Goal: Information Seeking & Learning: Find specific fact

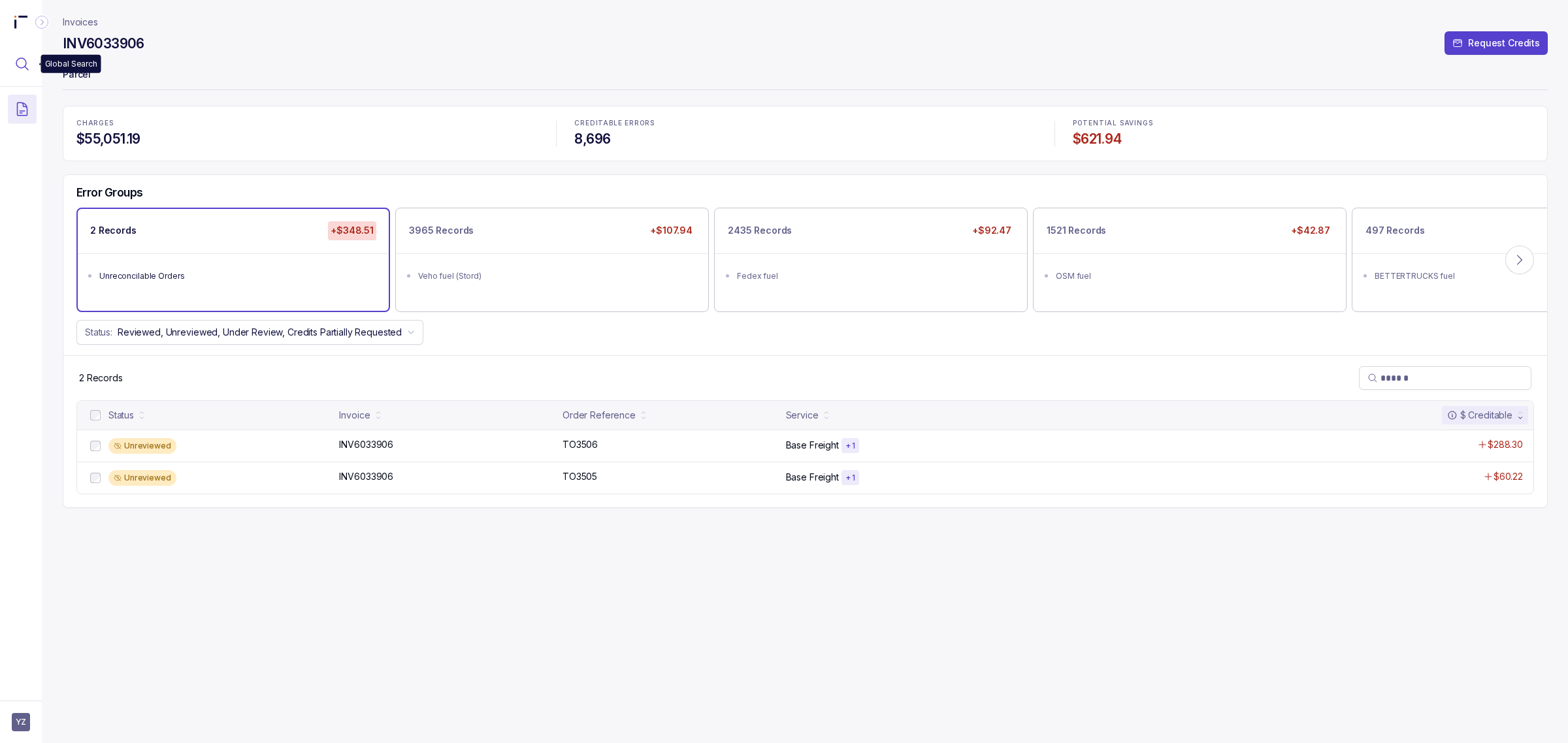
click at [26, 56] on icon "Menu Icon Button MagnifyingGlassIcon" at bounding box center [22, 64] width 16 height 16
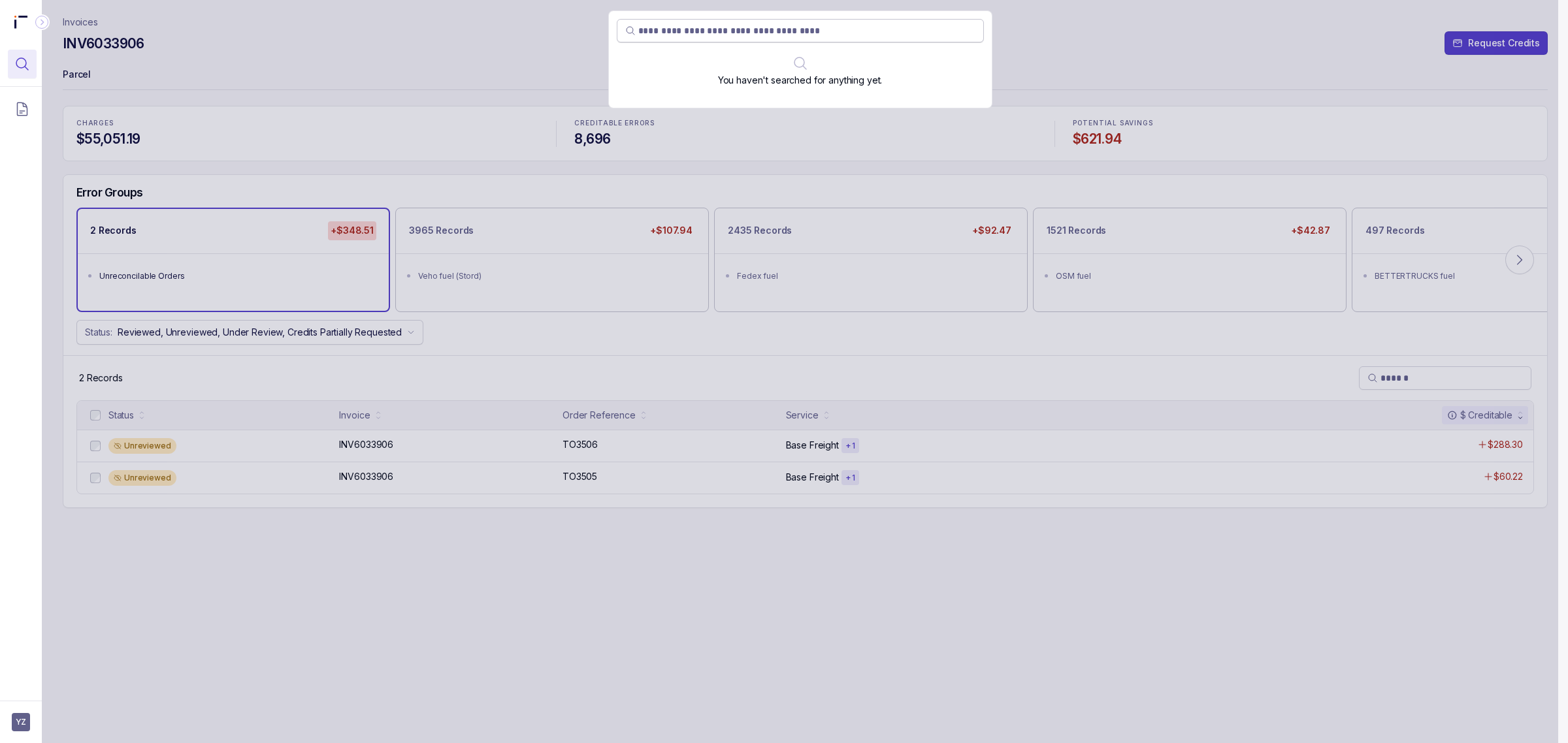
click at [728, 33] on input "search" at bounding box center [807, 31] width 337 height 13
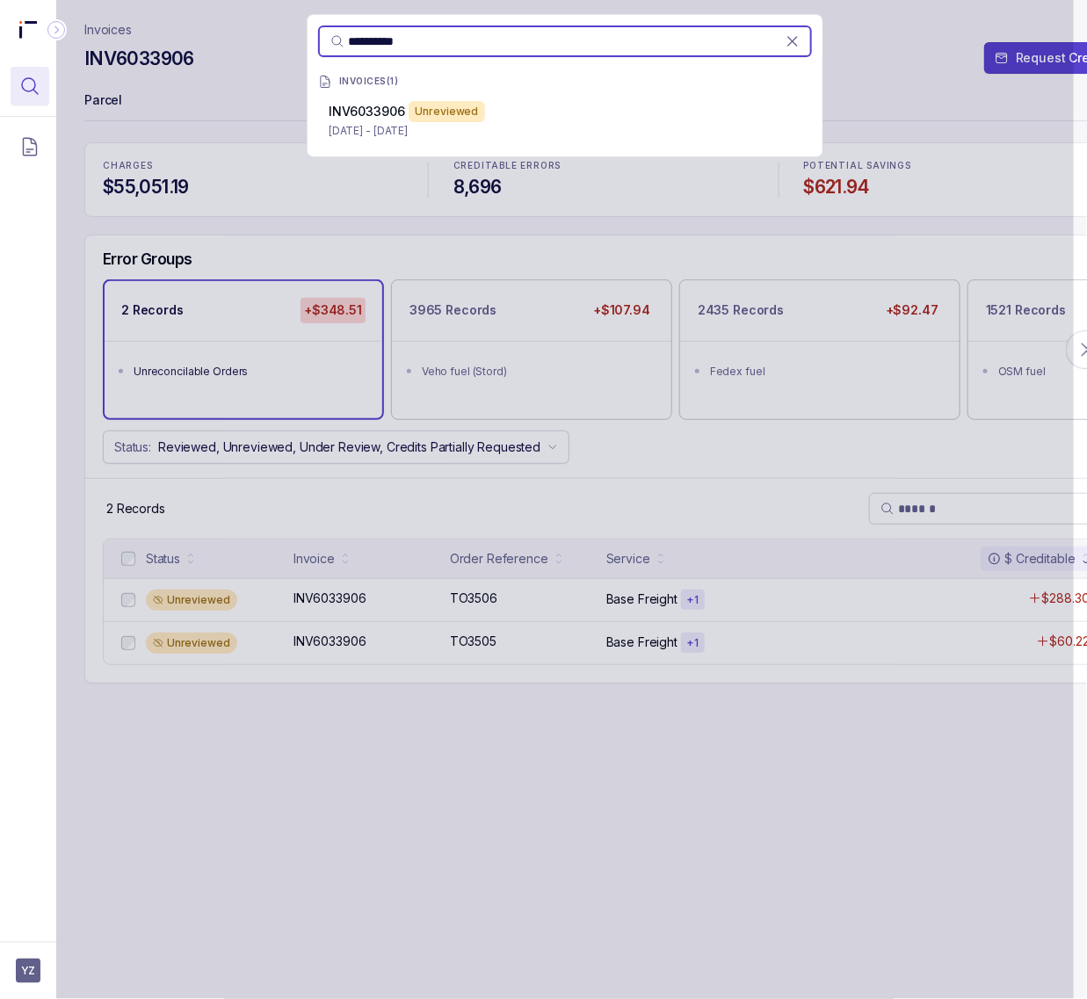
type input "**********"
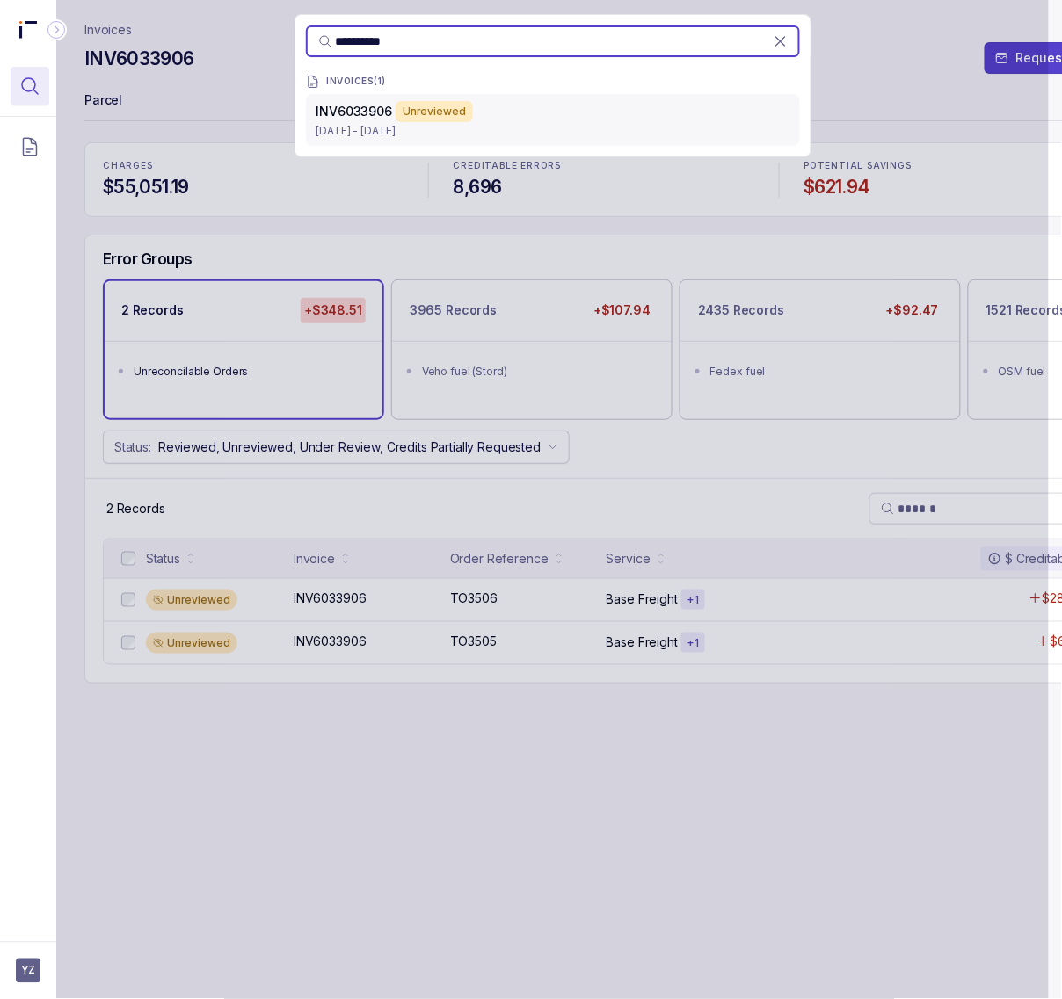
click at [468, 133] on p "[DATE] - [DATE]" at bounding box center [552, 131] width 473 height 18
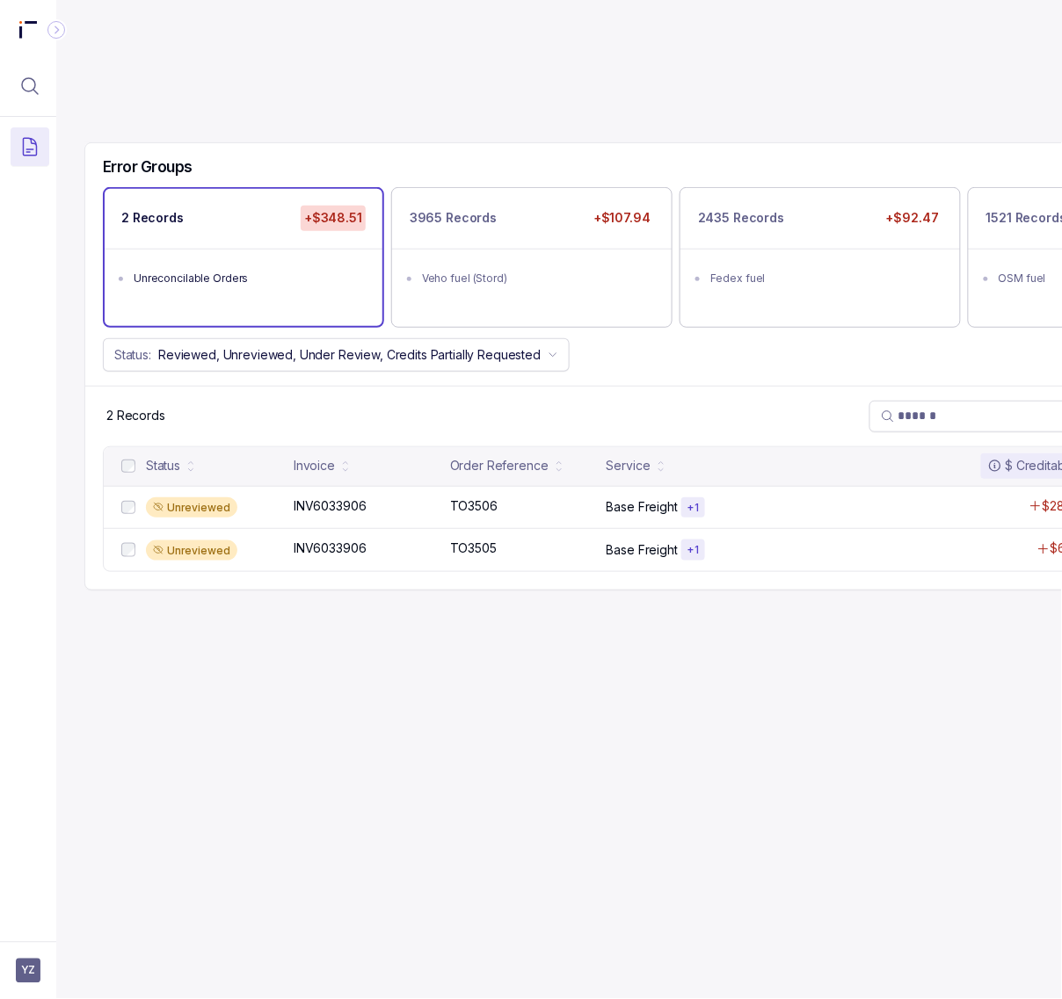
drag, startPoint x: 1061, startPoint y: 48, endPoint x: 1074, endPoint y: 48, distance: 13.2
click at [1062, 48] on html "YZ Error Groups 2 Records +$348.51 Unreconcilable Orders 3965 Records +$107.94 …" at bounding box center [531, 499] width 1062 height 999
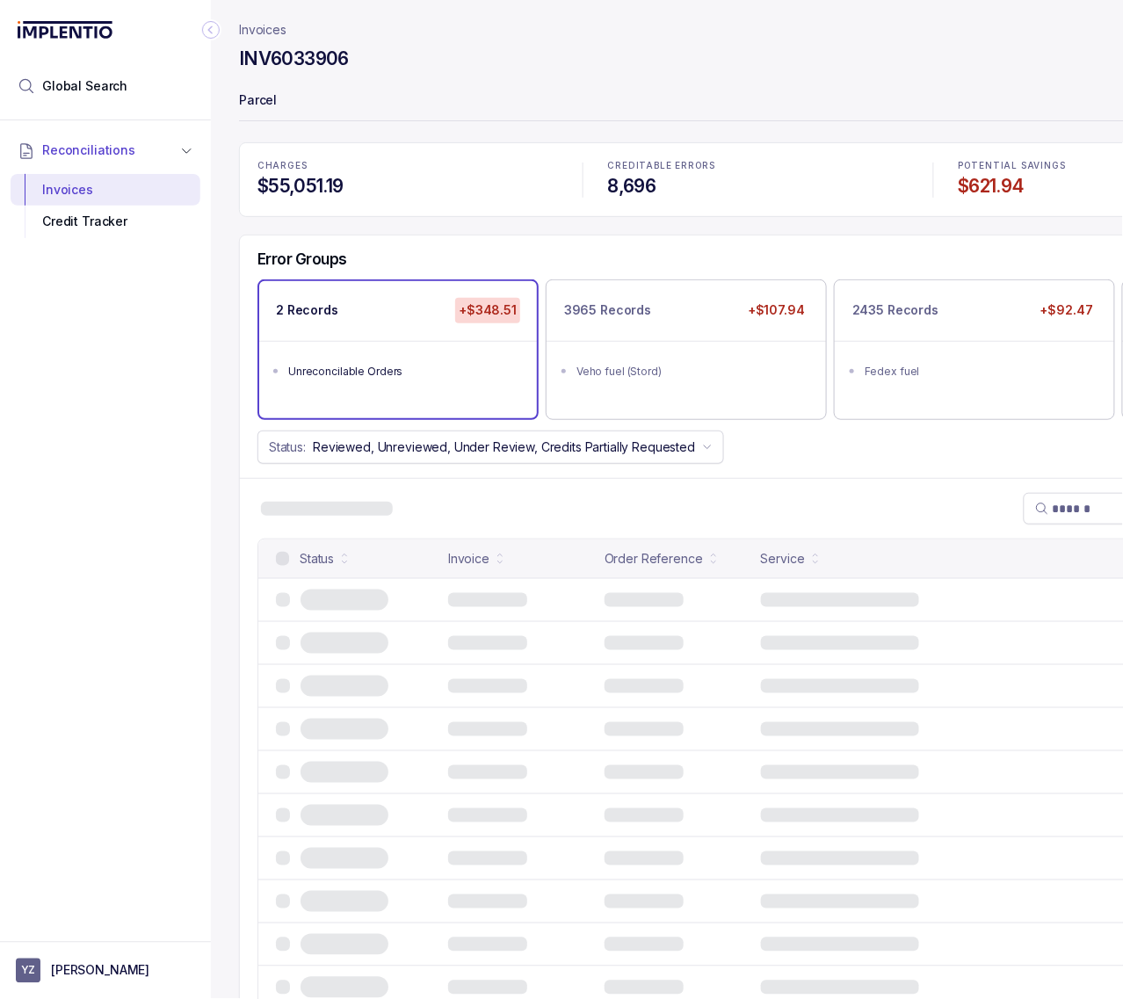
click at [212, 29] on icon "Collapse Icon" at bounding box center [211, 30] width 18 height 18
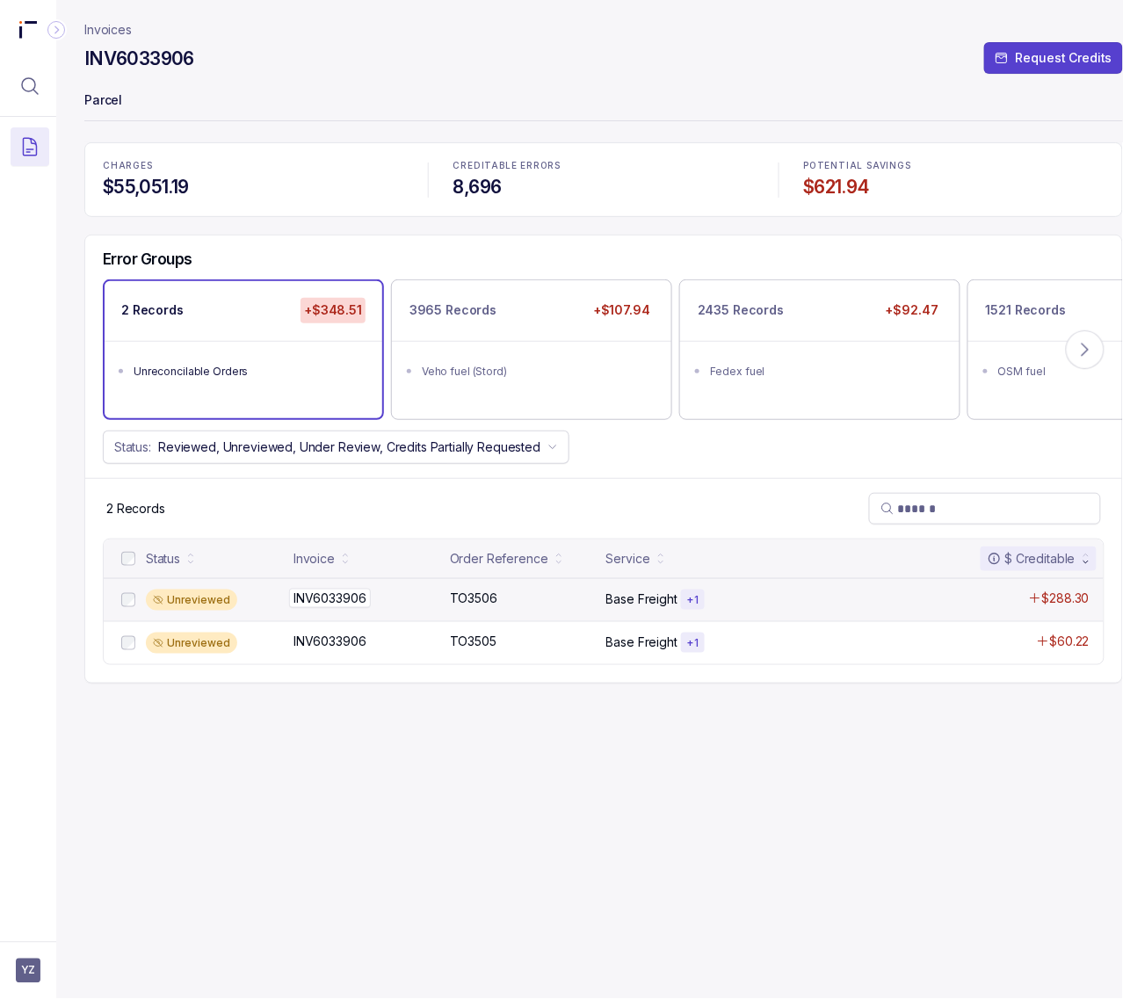
click at [340, 602] on p "INV6033906" at bounding box center [330, 598] width 82 height 19
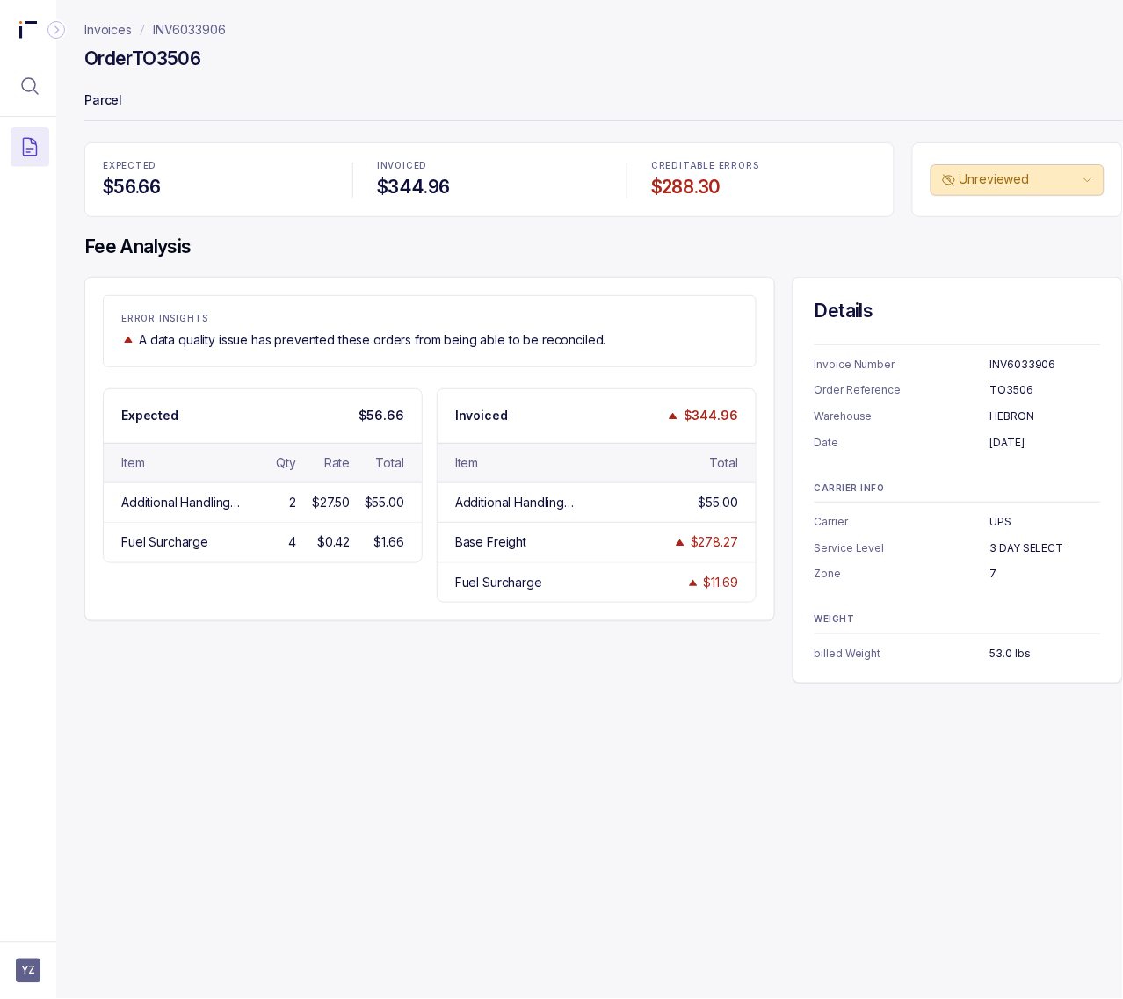
click at [1024, 366] on p "INV6033906" at bounding box center [1046, 365] width 111 height 18
copy p "INV6033906"
click at [167, 62] on h4 "Order TO3506" at bounding box center [142, 59] width 116 height 25
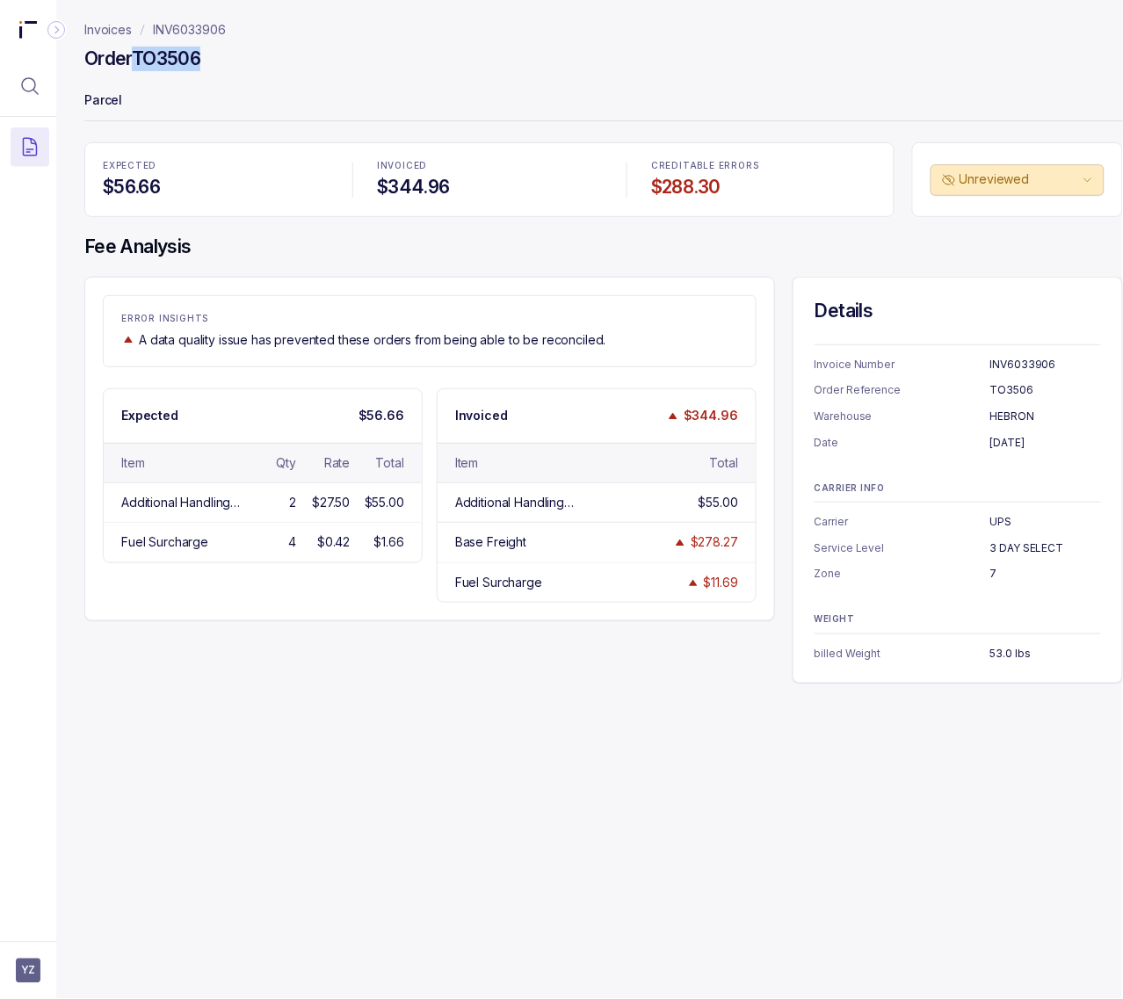
copy h4 "TO3506"
click at [1002, 447] on p "[DATE]" at bounding box center [1046, 443] width 111 height 18
copy p "[DATE]"
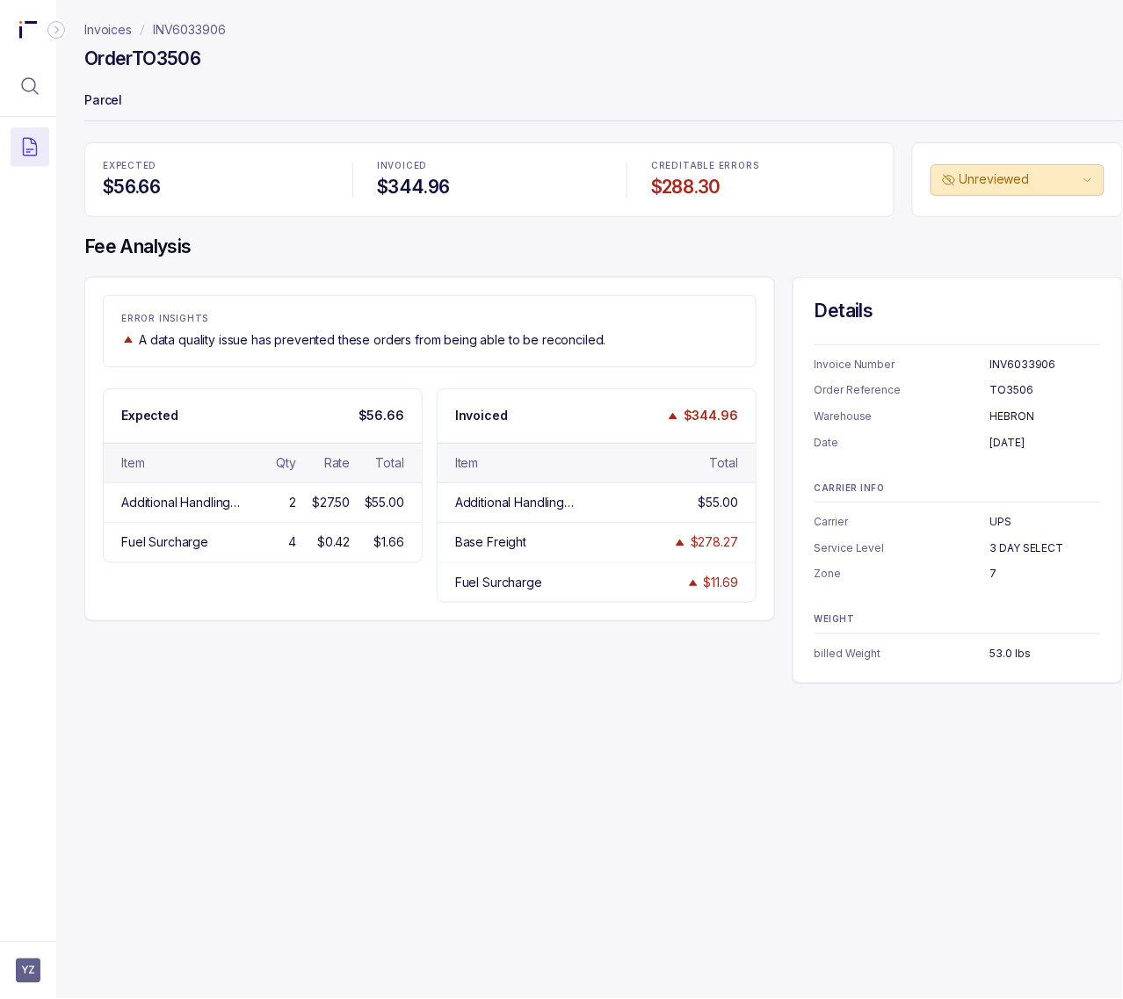
click at [996, 516] on p "UPS" at bounding box center [1046, 522] width 111 height 18
copy p "UPS"
click at [1042, 554] on p "3 DAY SELECT" at bounding box center [1046, 549] width 111 height 18
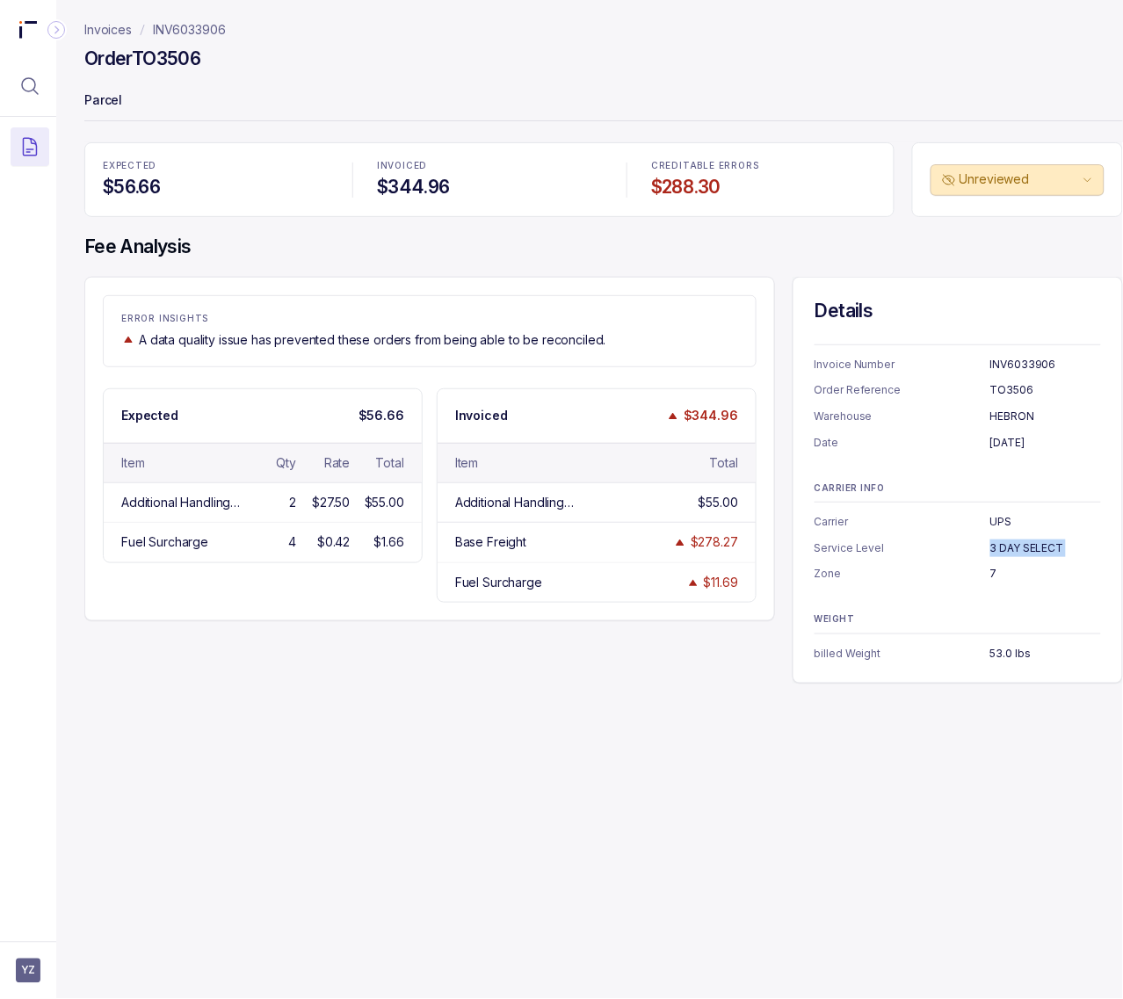
click at [1042, 554] on p "3 DAY SELECT" at bounding box center [1046, 549] width 111 height 18
copy p "3 DAY SELECT"
click at [1020, 413] on p "HEBRON" at bounding box center [1046, 417] width 111 height 18
copy p "HEBRON"
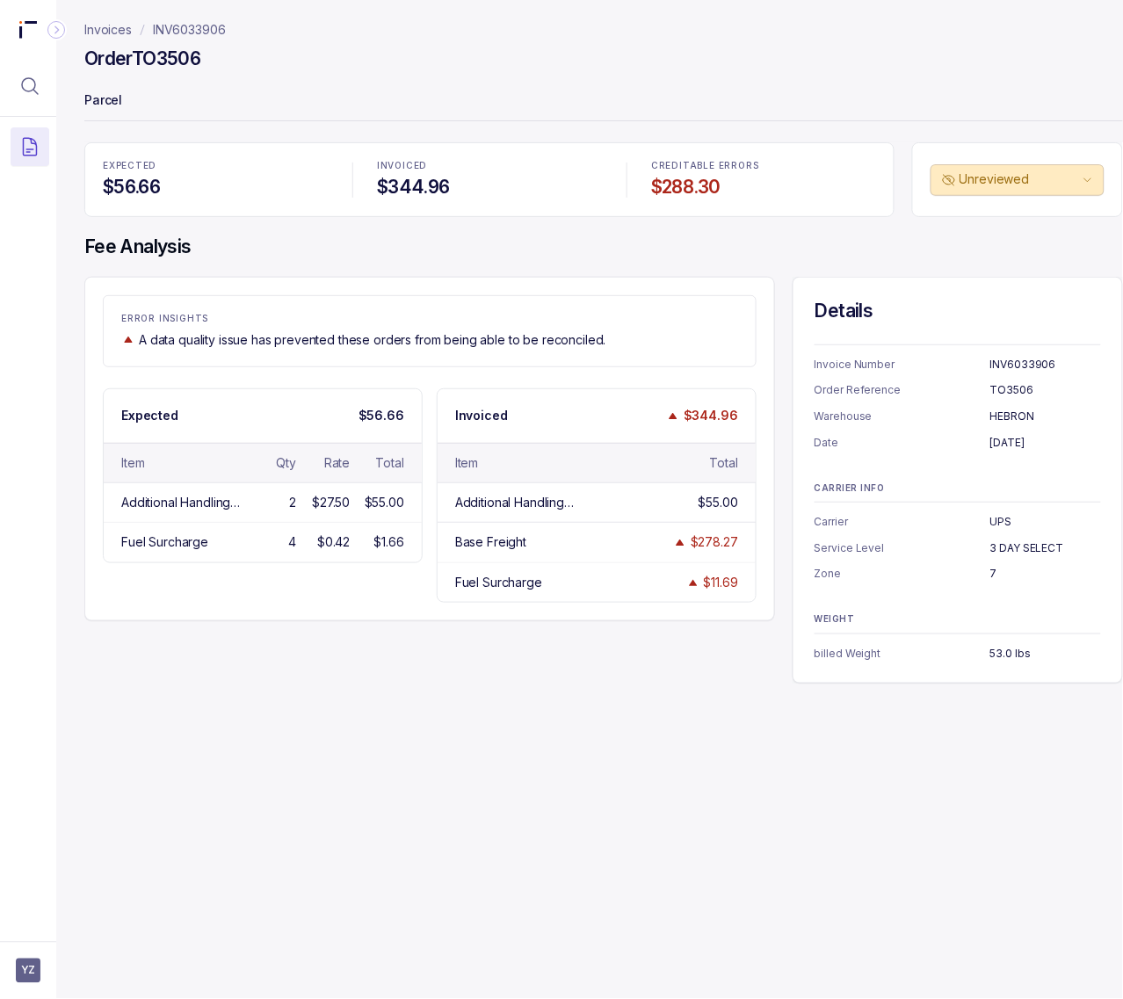
click at [1000, 521] on p "UPS" at bounding box center [1046, 522] width 111 height 18
copy p "UPS"
click at [1057, 548] on p "3 DAY SELECT" at bounding box center [1046, 549] width 111 height 18
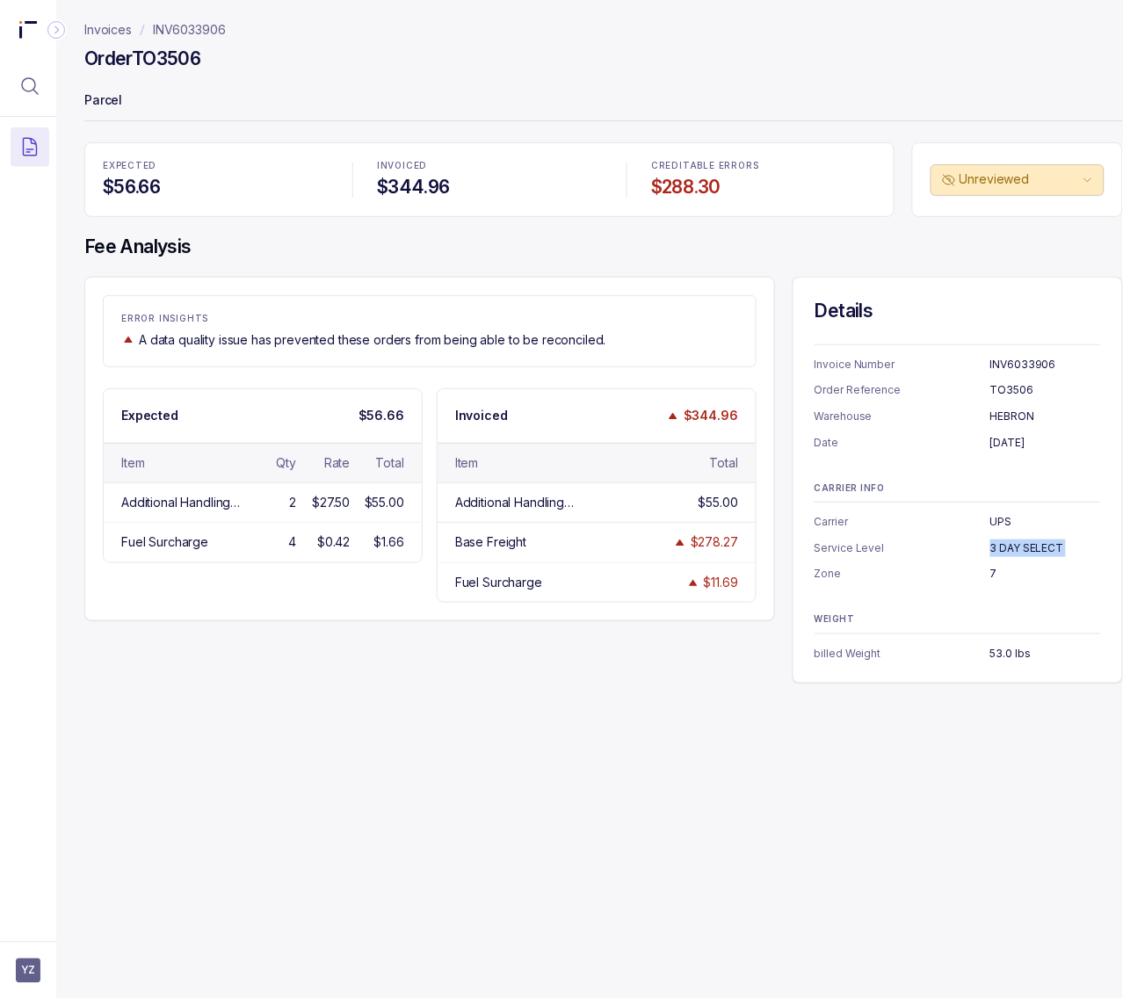
click at [1057, 548] on p "3 DAY SELECT" at bounding box center [1046, 549] width 111 height 18
copy p "3 DAY SELECT"
click at [991, 573] on p "7" at bounding box center [1046, 574] width 111 height 18
copy p "7"
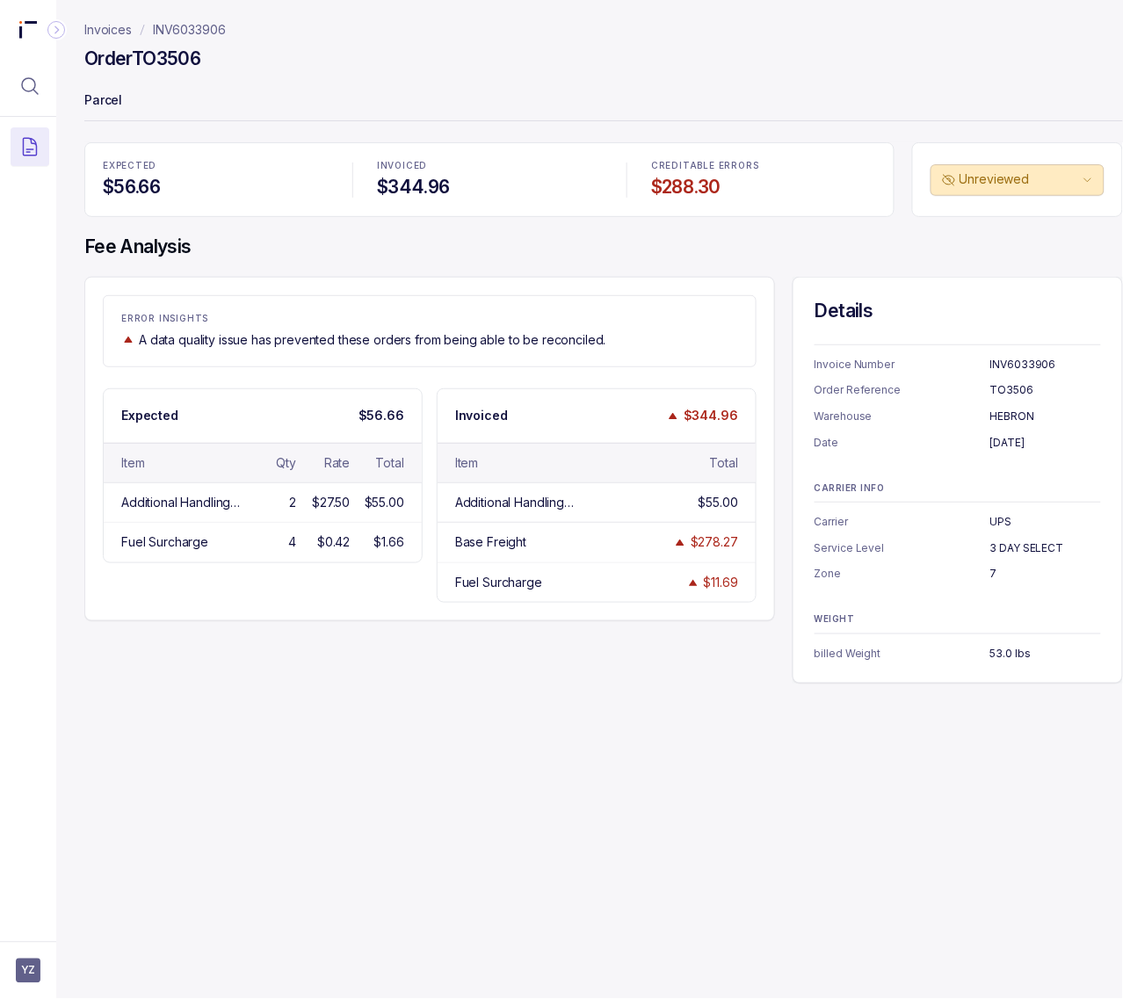
click at [1003, 652] on p "53.0 lbs" at bounding box center [1046, 654] width 111 height 18
copy p "53.0 lbs"
click at [1031, 367] on p "INV6033906" at bounding box center [1046, 365] width 111 height 18
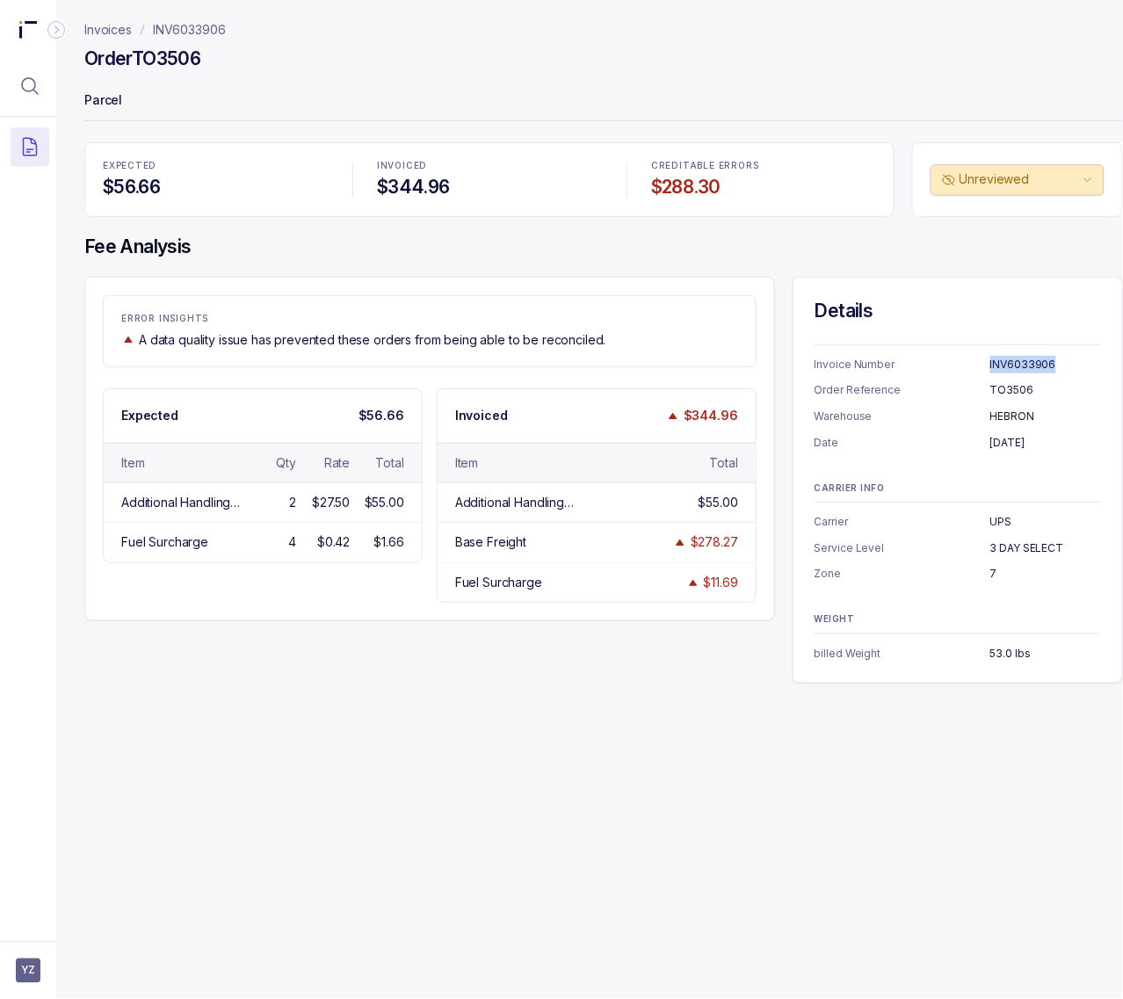
click at [1031, 367] on p "INV6033906" at bounding box center [1046, 365] width 111 height 18
click at [180, 36] on p "INV6033906" at bounding box center [189, 30] width 73 height 18
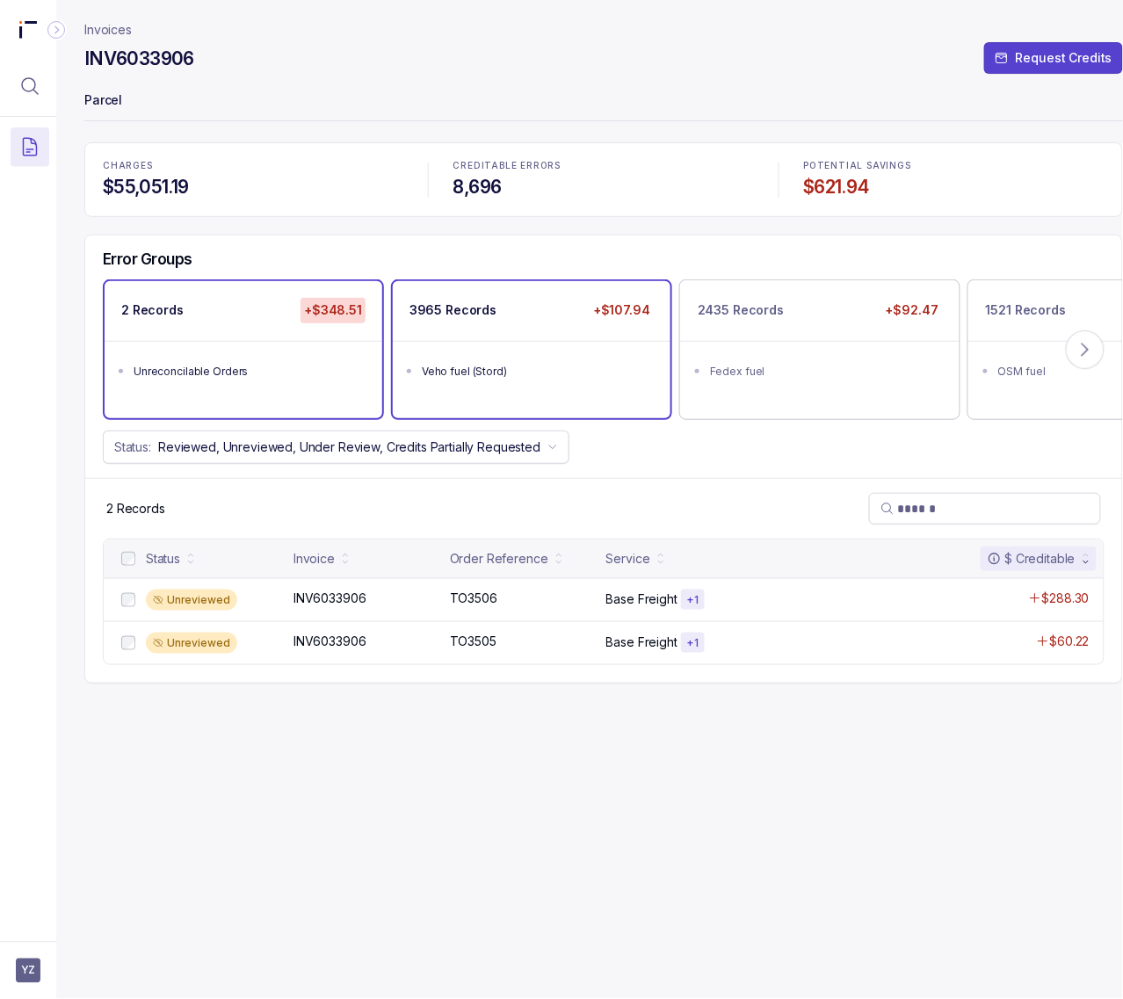
click at [499, 383] on ul "Veho fuel (Stord)" at bounding box center [532, 369] width 278 height 56
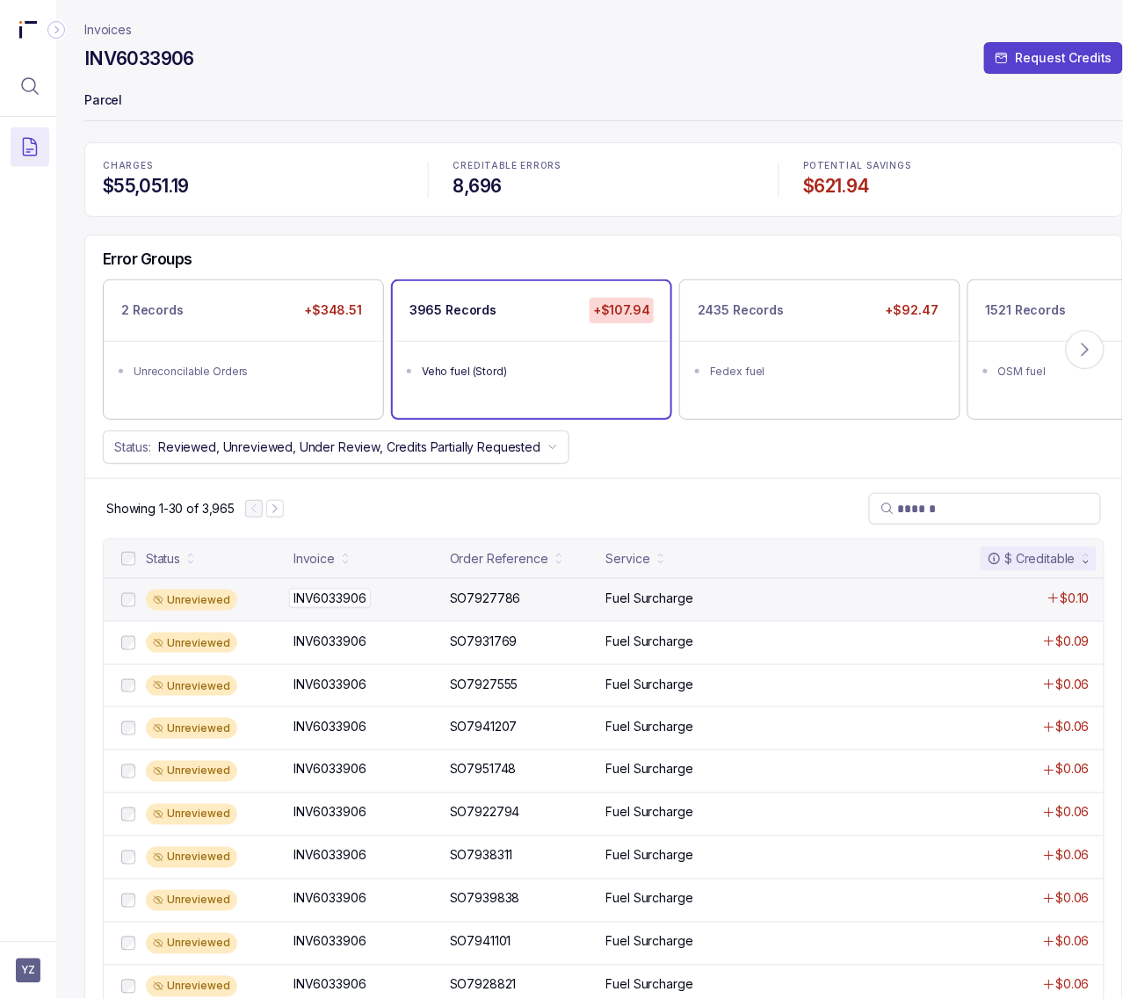
click at [328, 608] on p "INV6033906" at bounding box center [330, 598] width 82 height 19
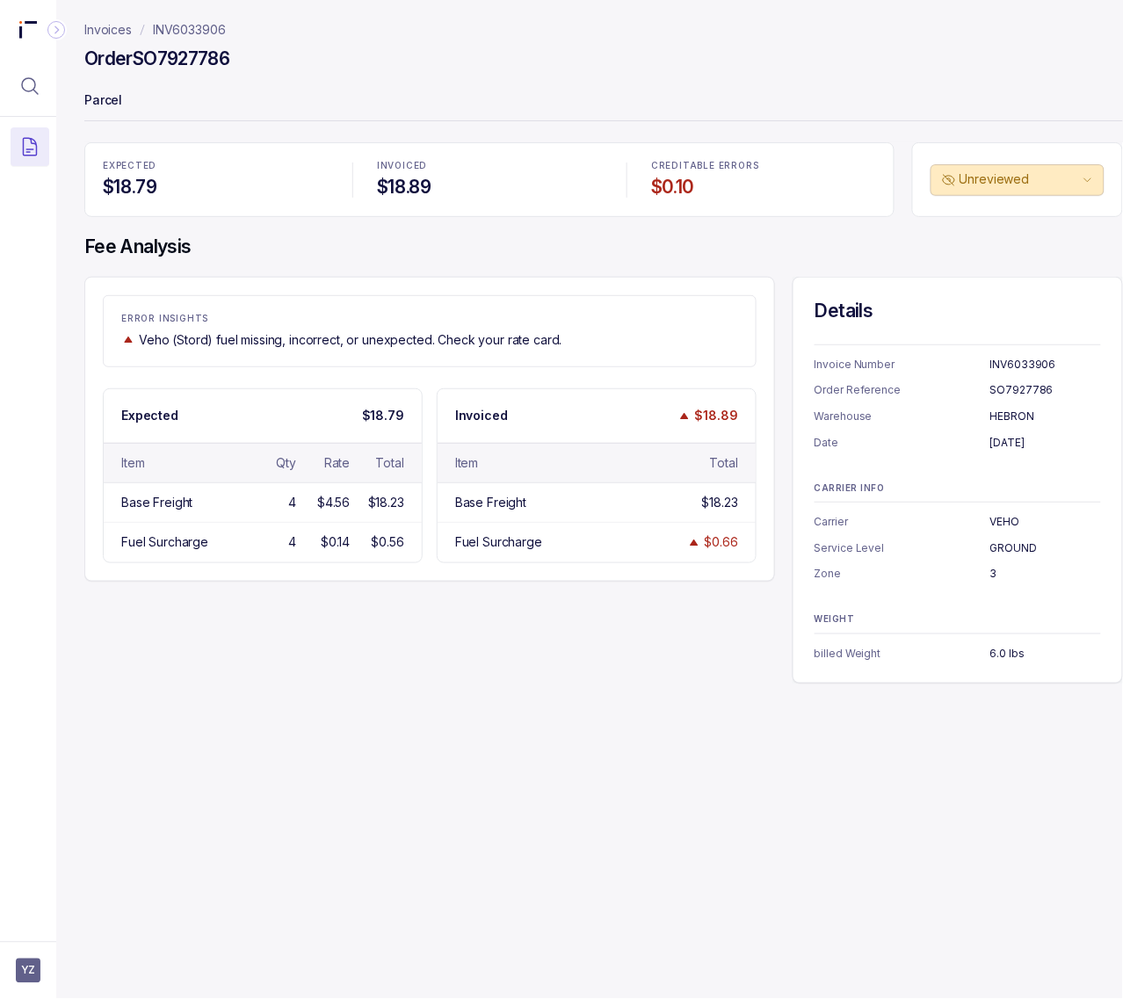
click at [181, 58] on h4 "Order SO7927786" at bounding box center [156, 59] width 145 height 25
click at [1000, 441] on p "[DATE]" at bounding box center [1046, 443] width 111 height 18
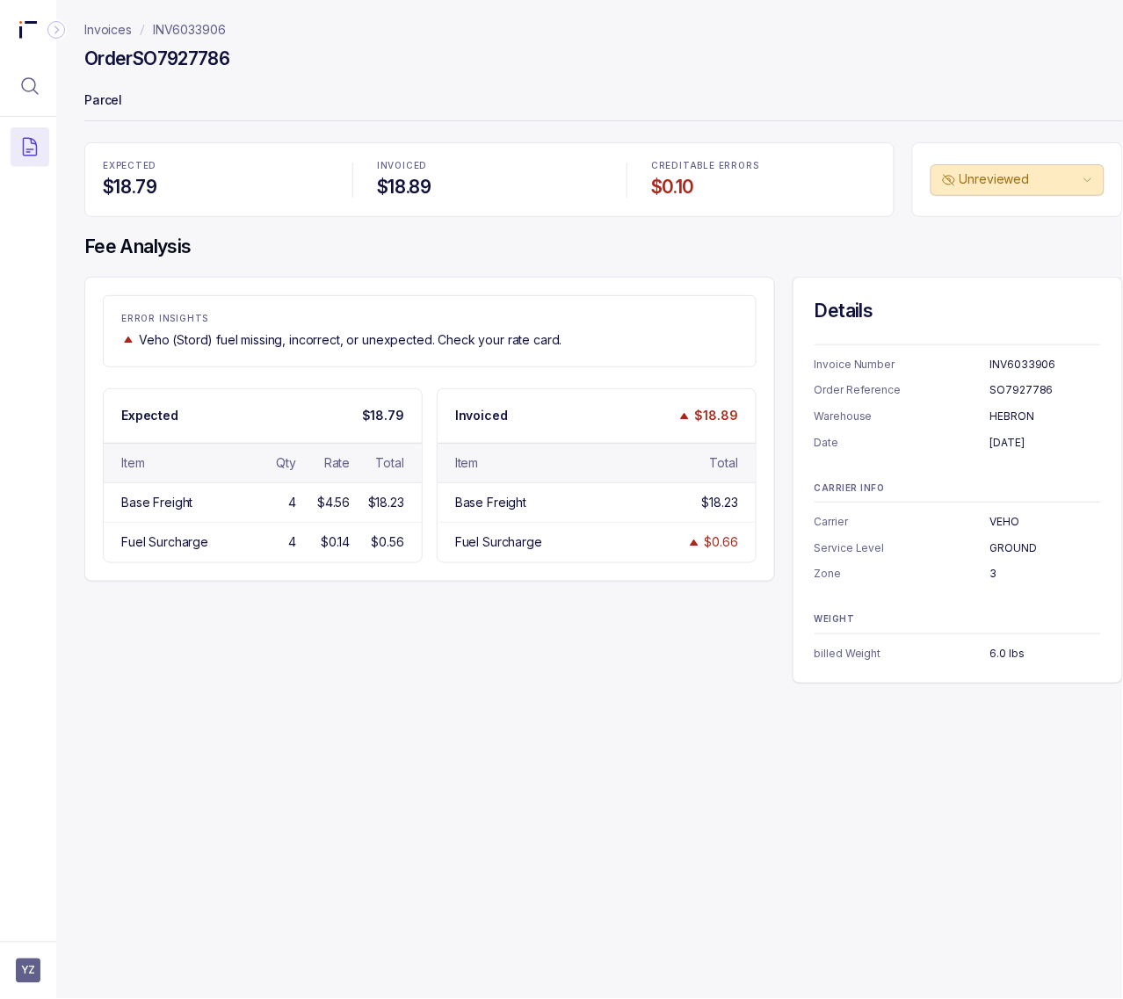
click at [1012, 519] on p "VEHO" at bounding box center [1046, 522] width 111 height 18
click at [1013, 546] on p "GROUND" at bounding box center [1046, 549] width 111 height 18
click at [991, 574] on p "3" at bounding box center [1046, 574] width 111 height 18
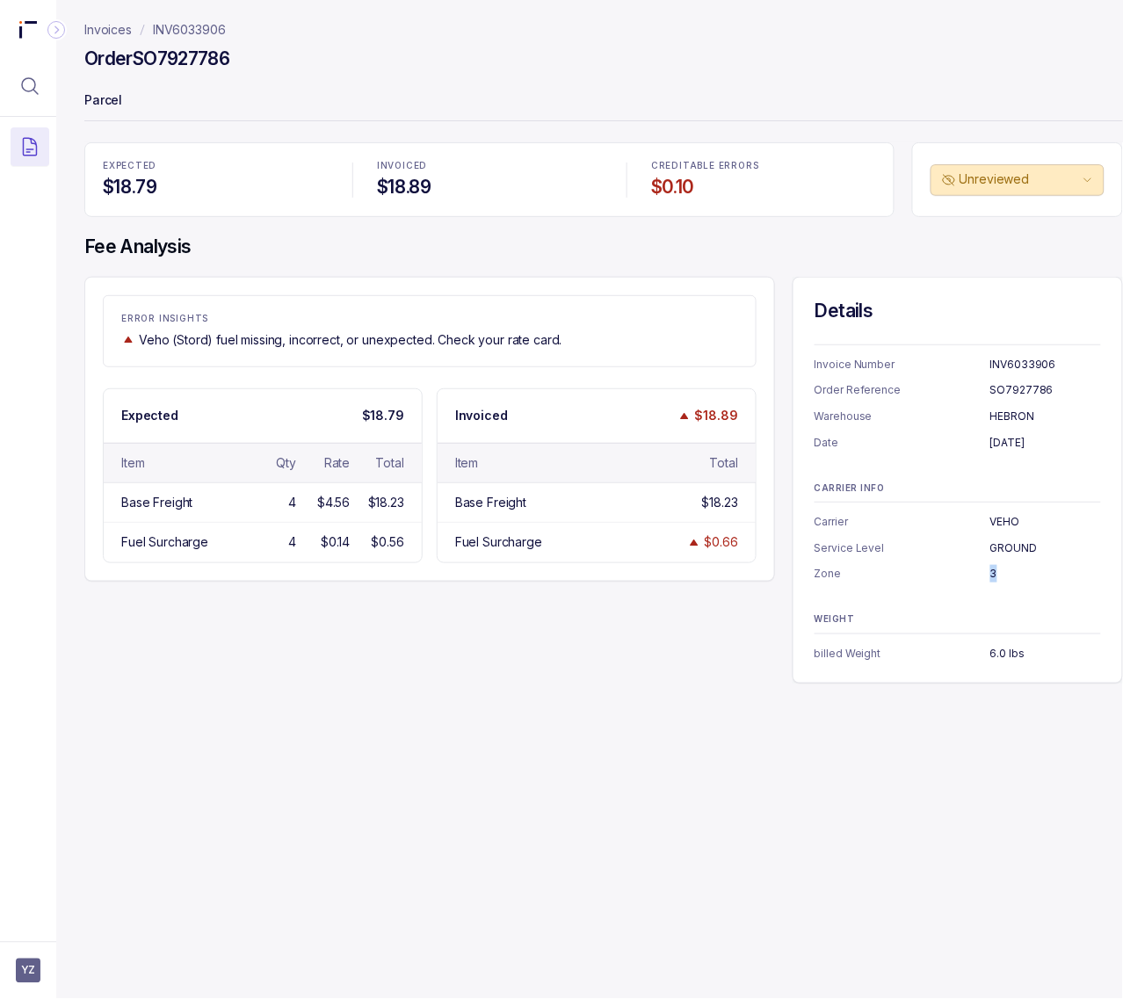
click at [991, 574] on p "3" at bounding box center [1046, 574] width 111 height 18
click at [1002, 657] on p "6.0 lbs" at bounding box center [1046, 654] width 111 height 18
click at [204, 66] on h4 "Order SO7927786" at bounding box center [156, 59] width 145 height 25
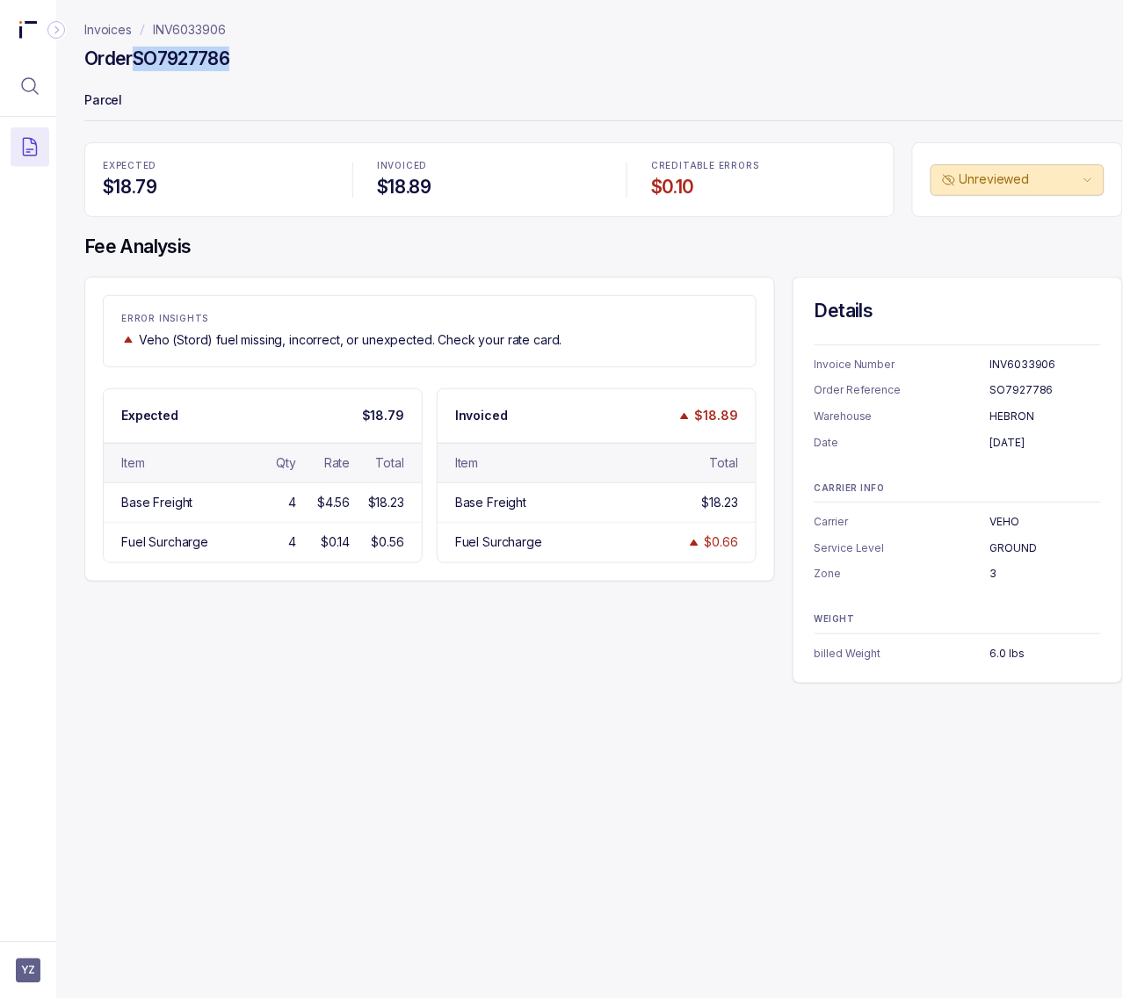
click at [204, 66] on h4 "Order SO7927786" at bounding box center [156, 59] width 145 height 25
click at [218, 38] on p "INV6033906" at bounding box center [189, 30] width 73 height 18
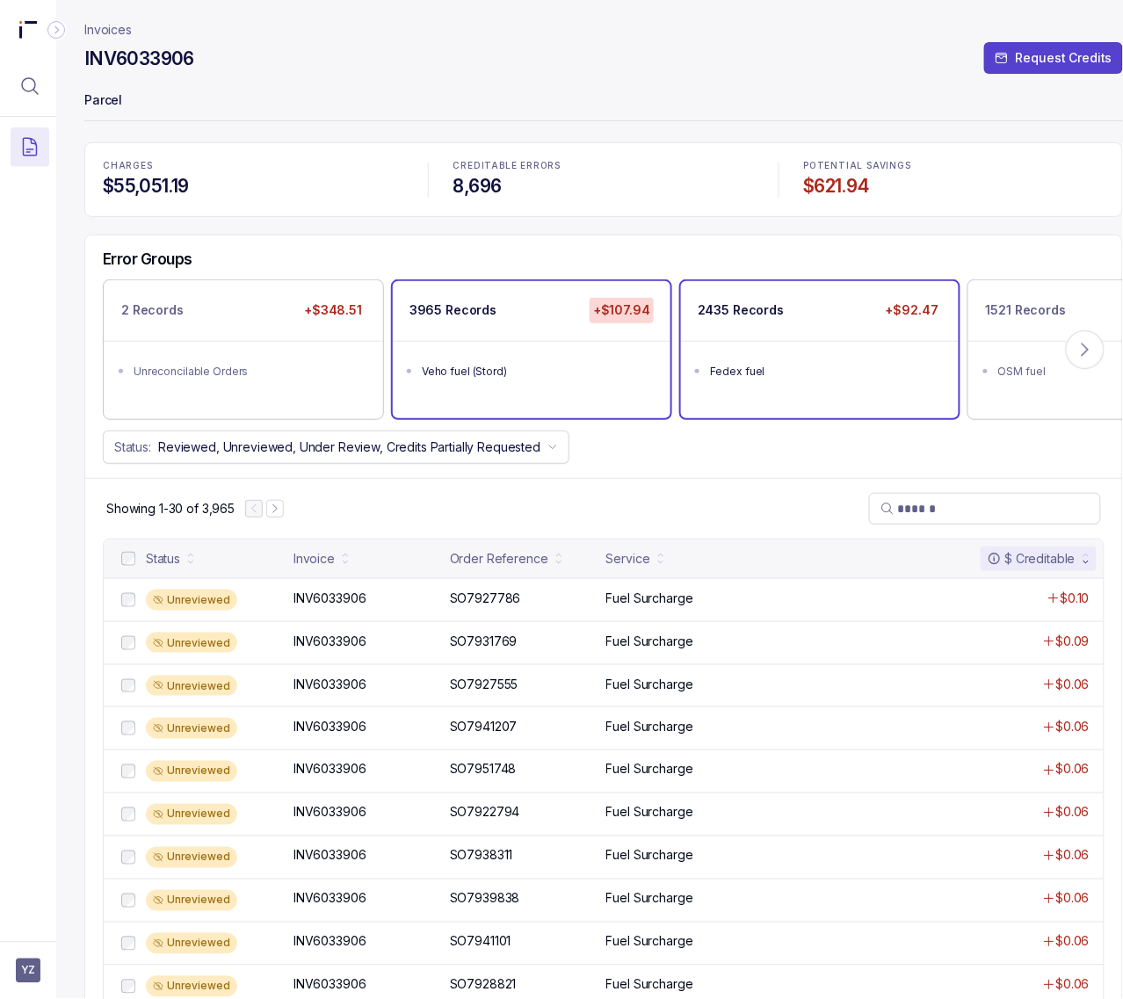
click at [788, 369] on div "Fedex fuel" at bounding box center [825, 372] width 230 height 18
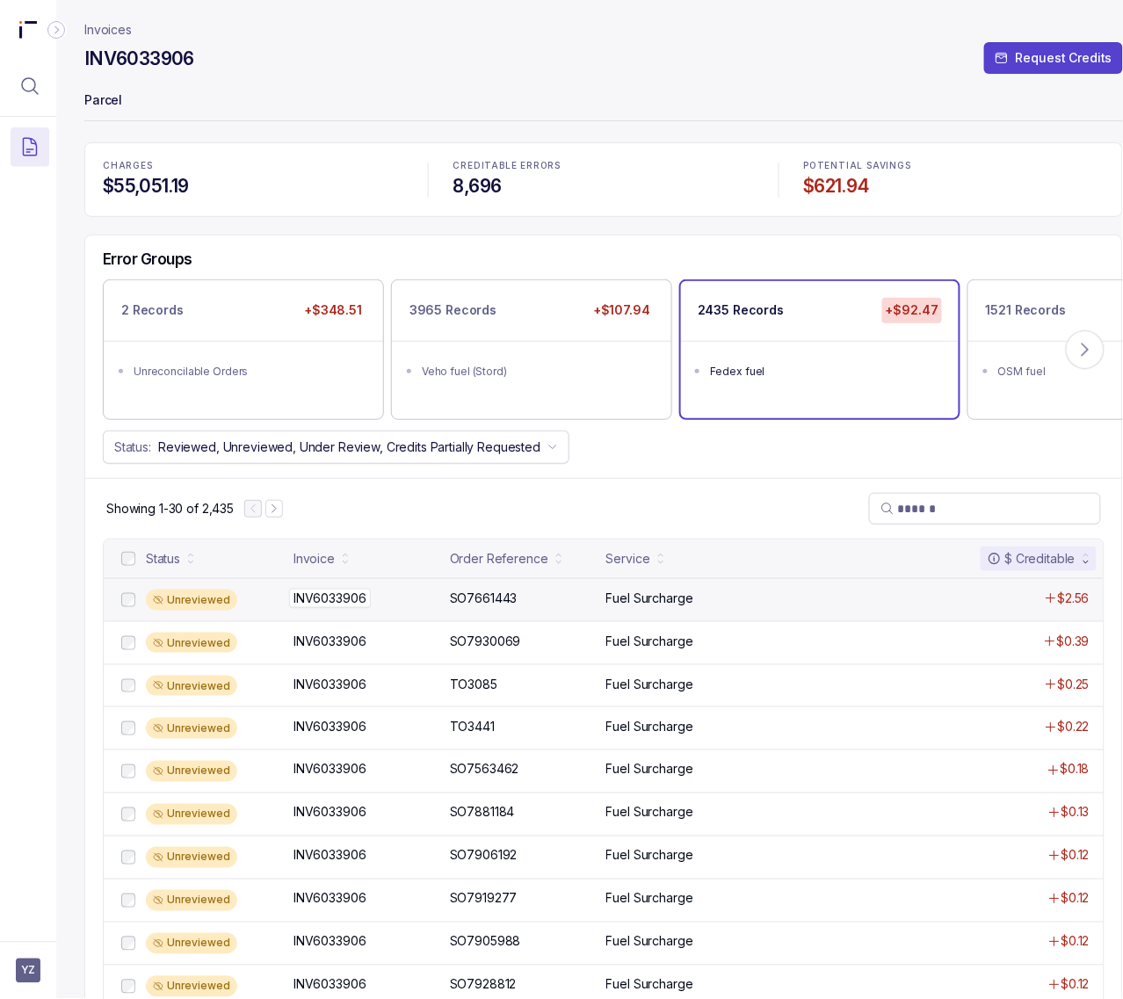
click at [314, 605] on p "INV6033906" at bounding box center [330, 598] width 82 height 19
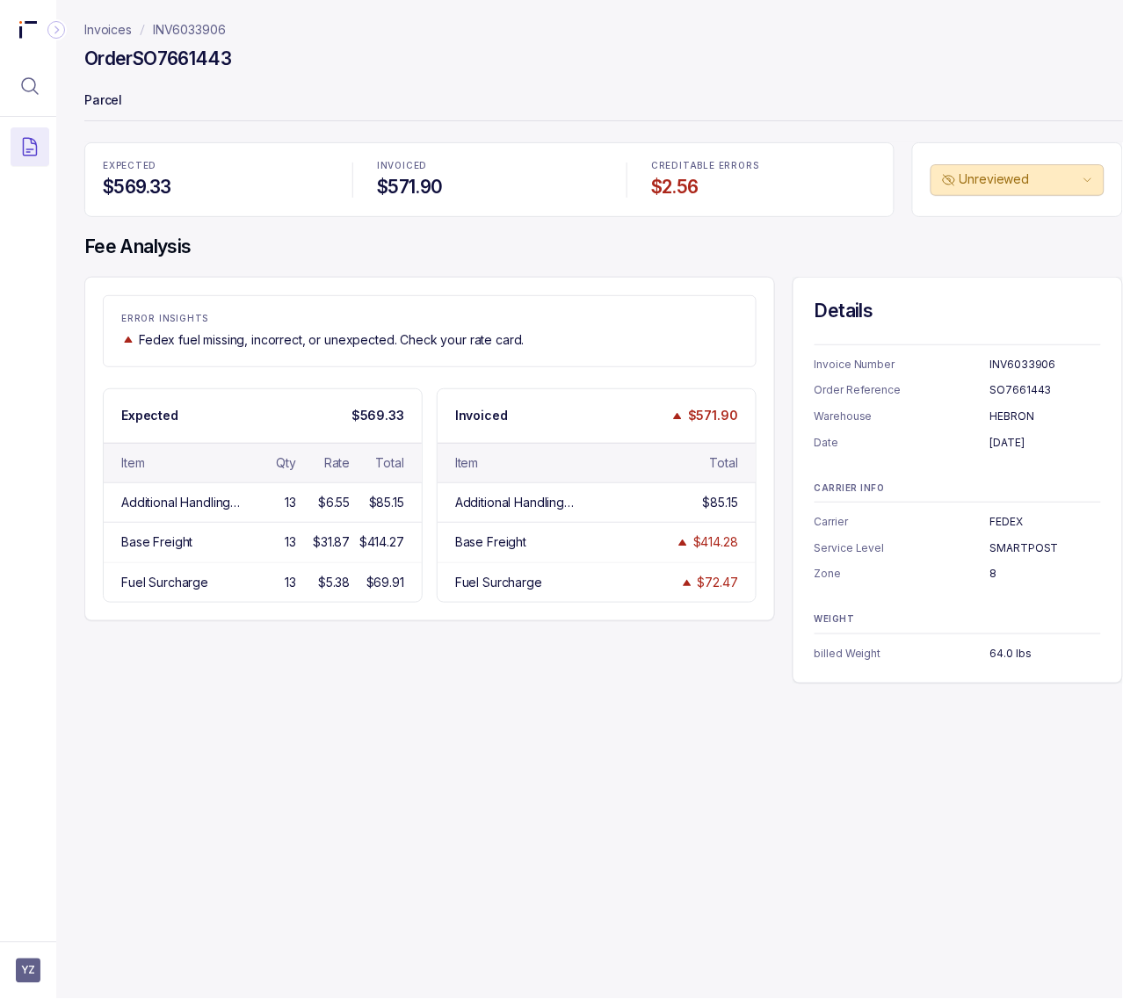
click at [187, 59] on h4 "Order SO7661443" at bounding box center [157, 59] width 147 height 25
click at [1011, 444] on p "[DATE]" at bounding box center [1046, 443] width 111 height 18
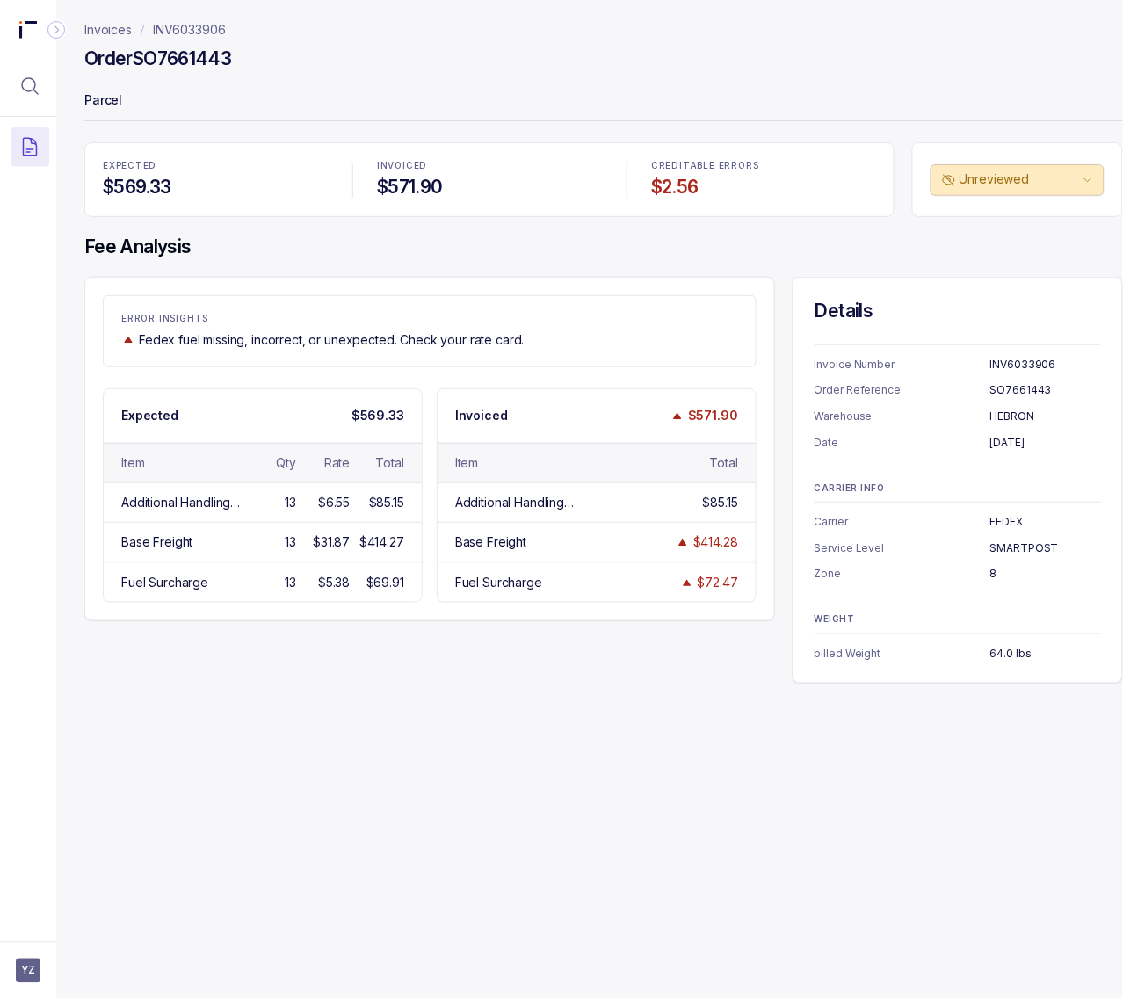
click at [1013, 523] on p "FEDEX" at bounding box center [1046, 522] width 111 height 18
click at [1000, 549] on p "SMARTPOST" at bounding box center [1046, 549] width 111 height 18
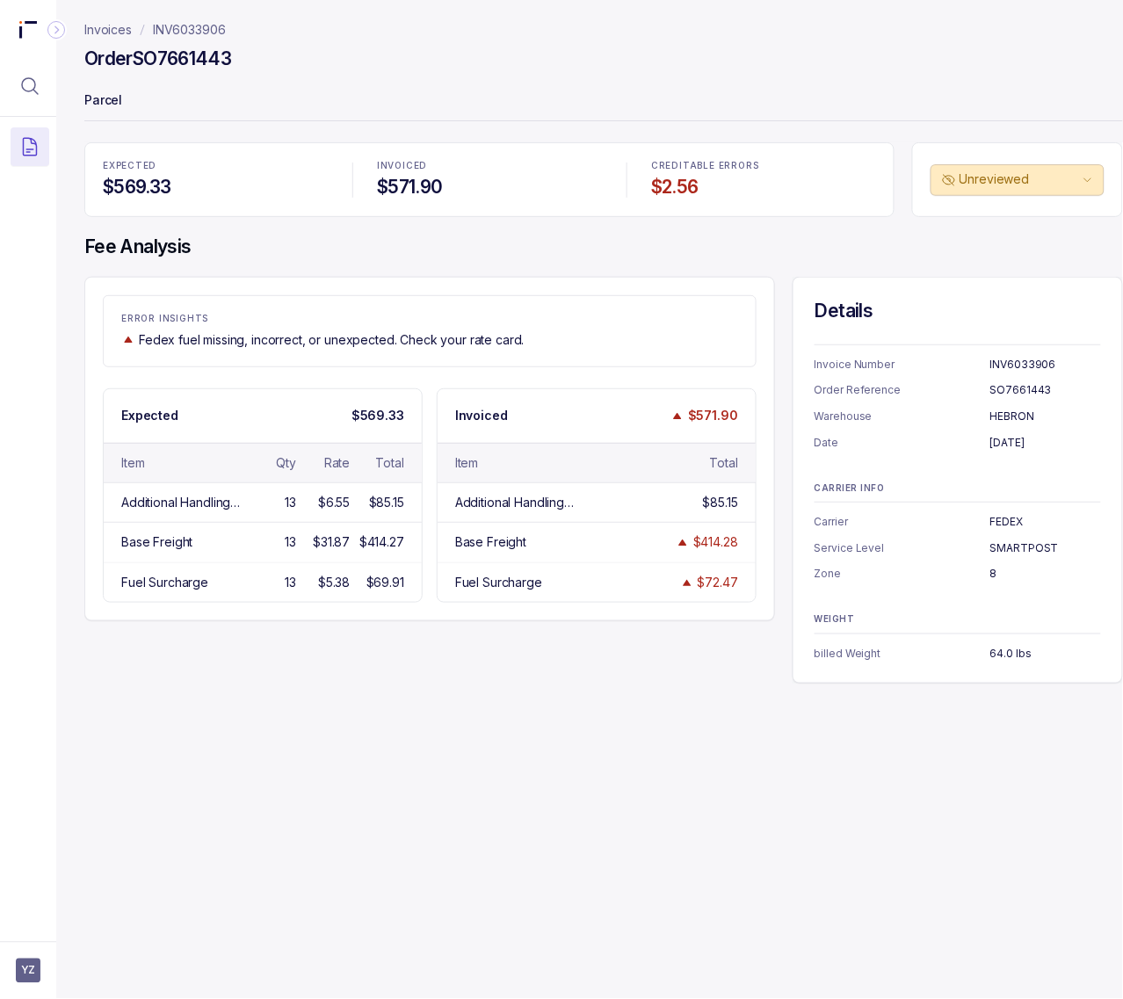
click at [994, 572] on p "8" at bounding box center [1046, 574] width 111 height 18
click at [993, 578] on p "8" at bounding box center [1046, 574] width 111 height 18
click at [996, 646] on p "64.0 lbs" at bounding box center [1046, 654] width 111 height 18
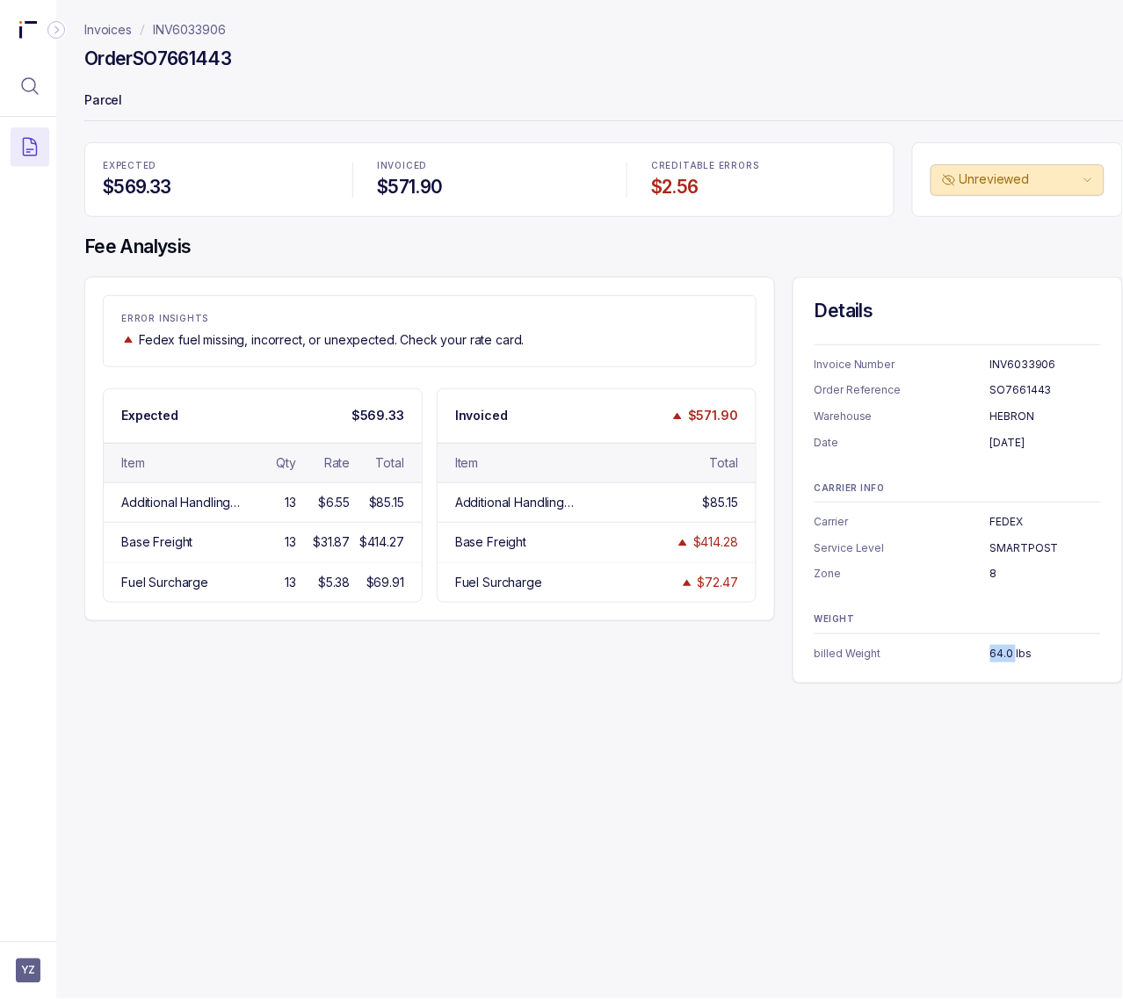
click at [996, 646] on p "64.0 lbs" at bounding box center [1046, 654] width 111 height 18
click at [230, 59] on h4 "Order SO7661443" at bounding box center [157, 59] width 147 height 25
click at [196, 59] on h4 "Order SO7661443" at bounding box center [157, 59] width 147 height 25
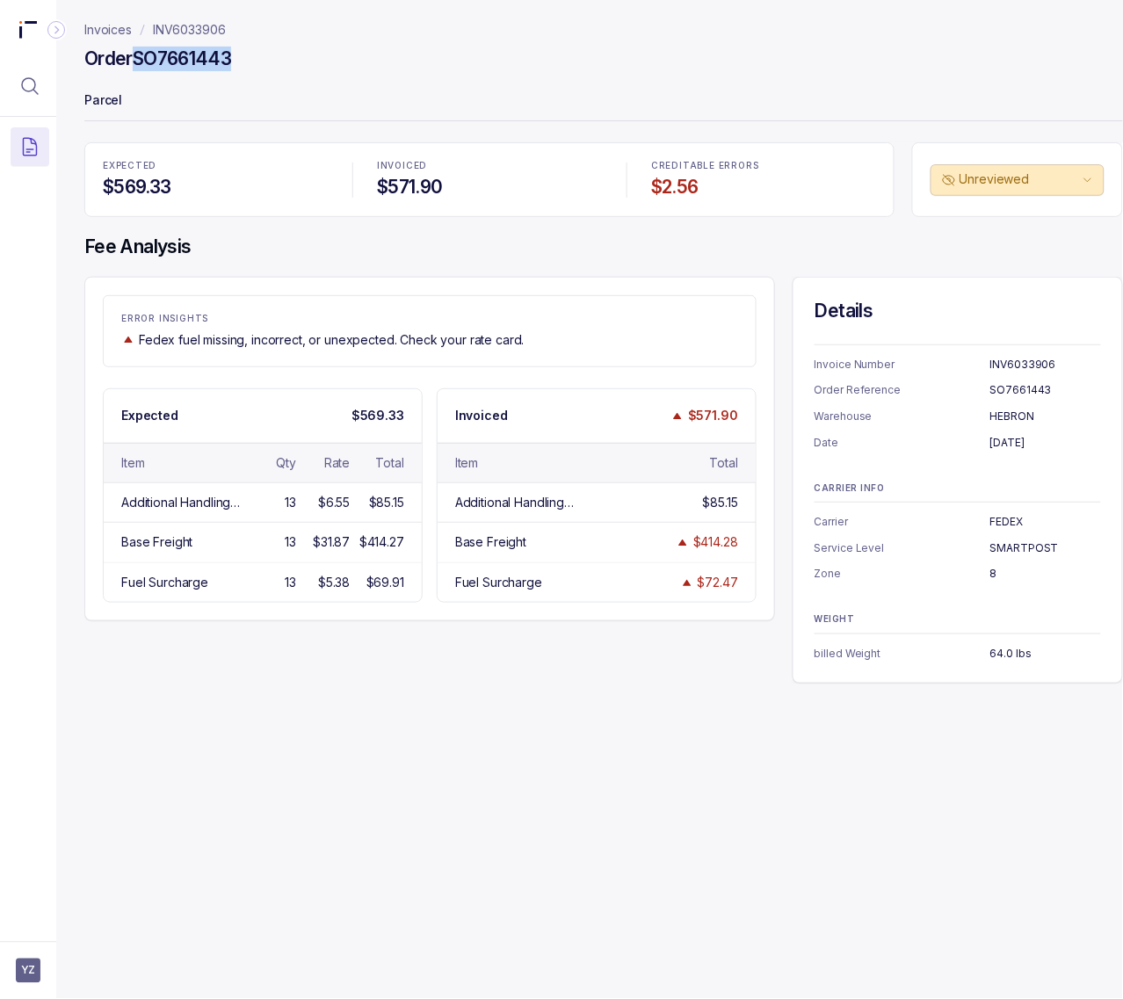
click at [196, 59] on h4 "Order SO7661443" at bounding box center [157, 59] width 147 height 25
click at [183, 28] on p "INV6033906" at bounding box center [189, 30] width 73 height 18
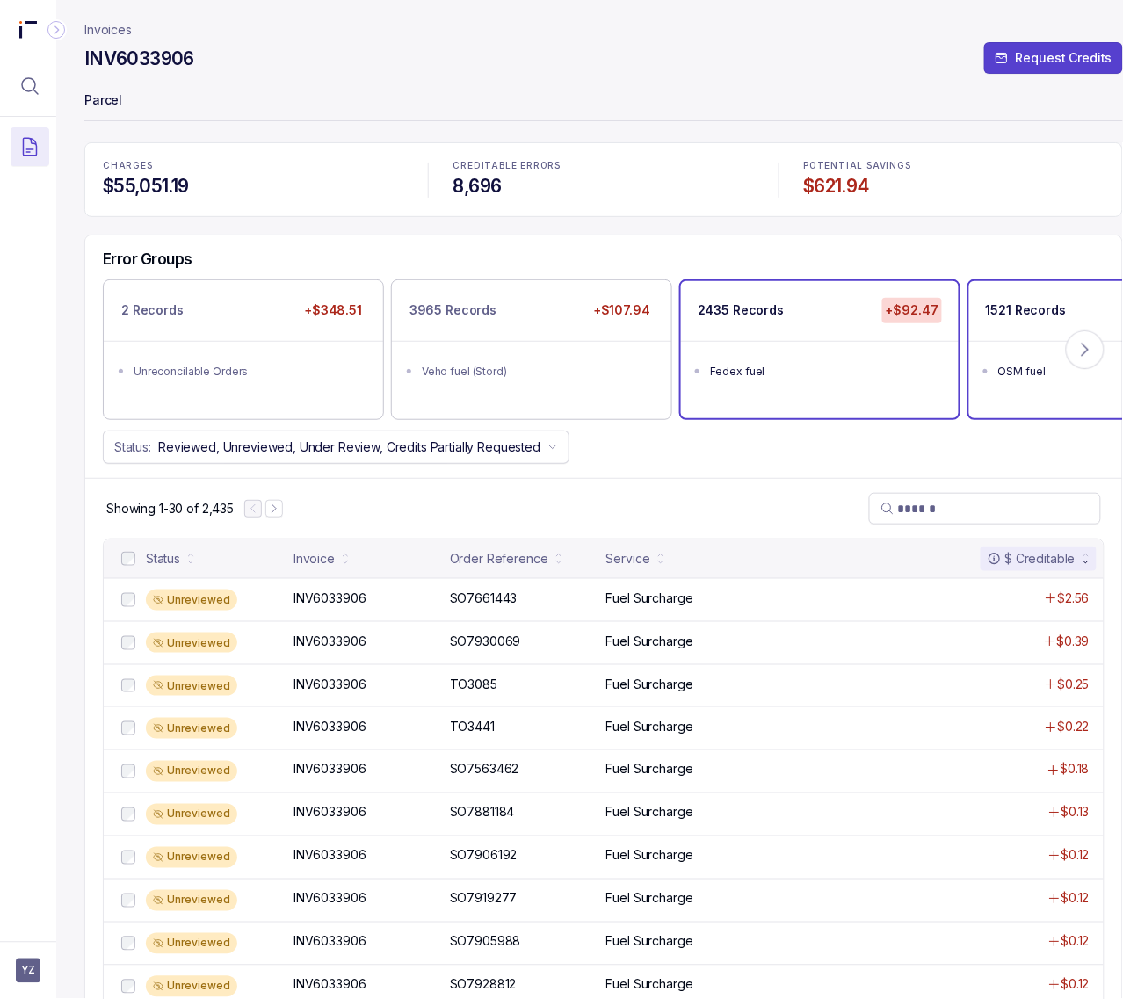
click at [1051, 380] on li "OSM fuel" at bounding box center [1121, 370] width 244 height 21
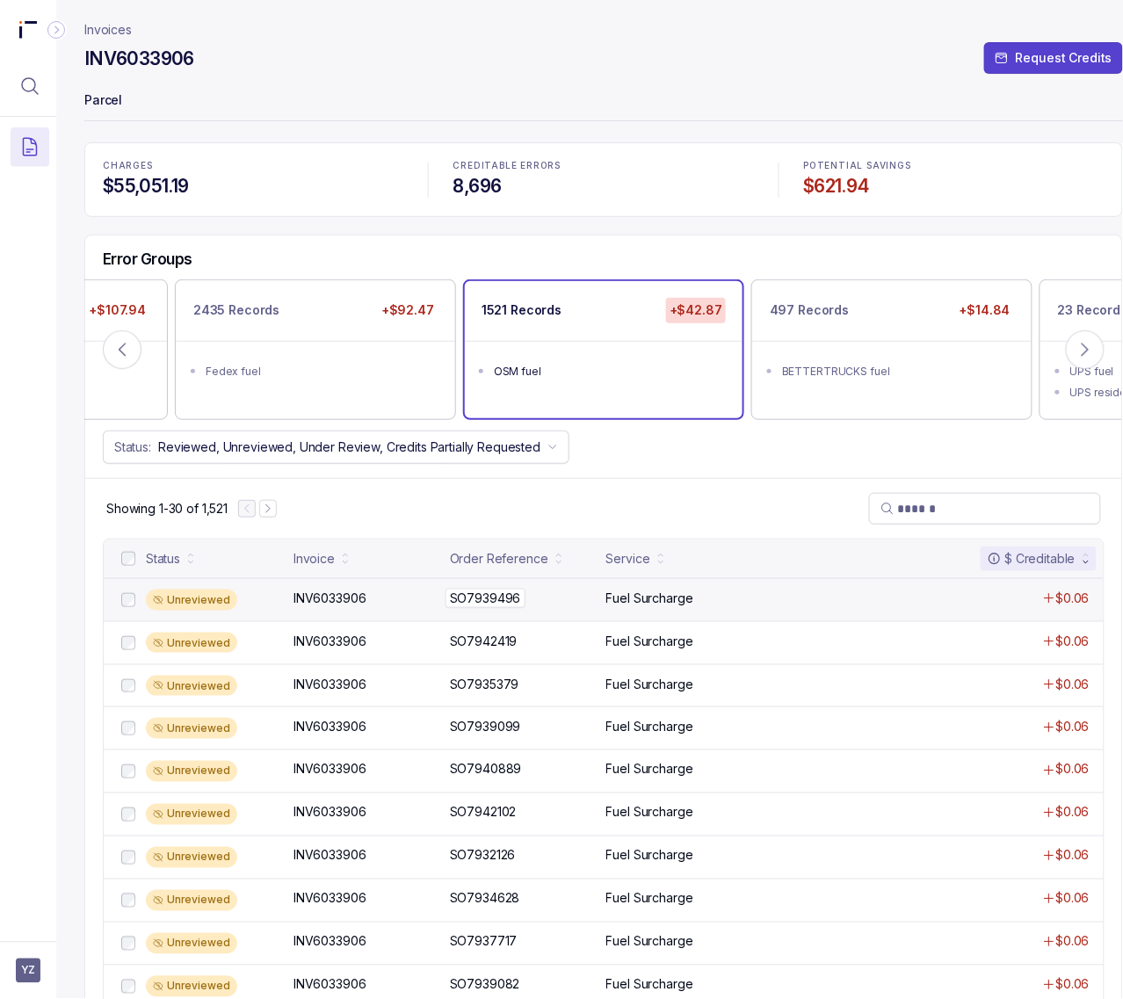
click at [471, 605] on p "SO7939496" at bounding box center [486, 598] width 80 height 19
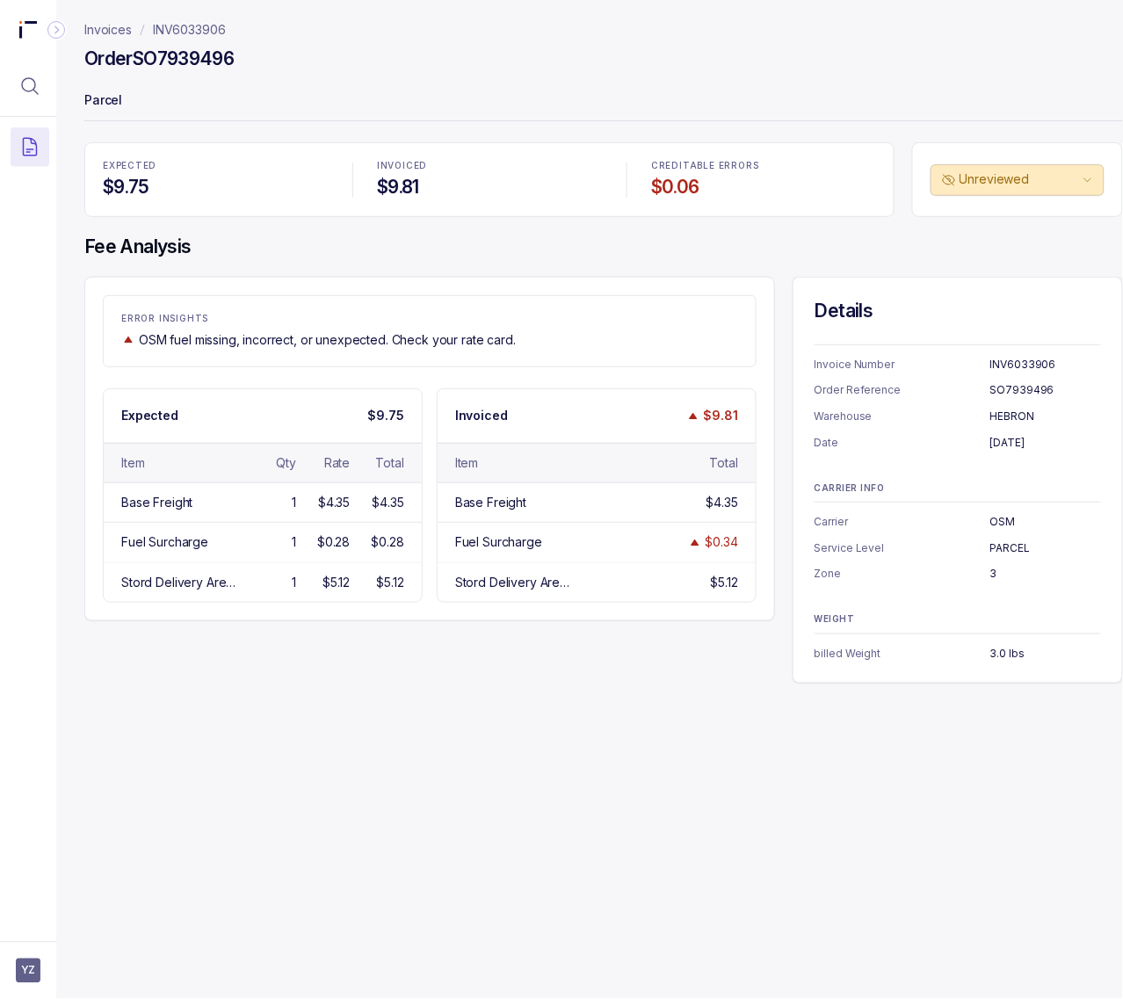
click at [203, 62] on h4 "Order SO7939496" at bounding box center [158, 59] width 149 height 25
click at [1028, 440] on p "[DATE]" at bounding box center [1046, 443] width 111 height 18
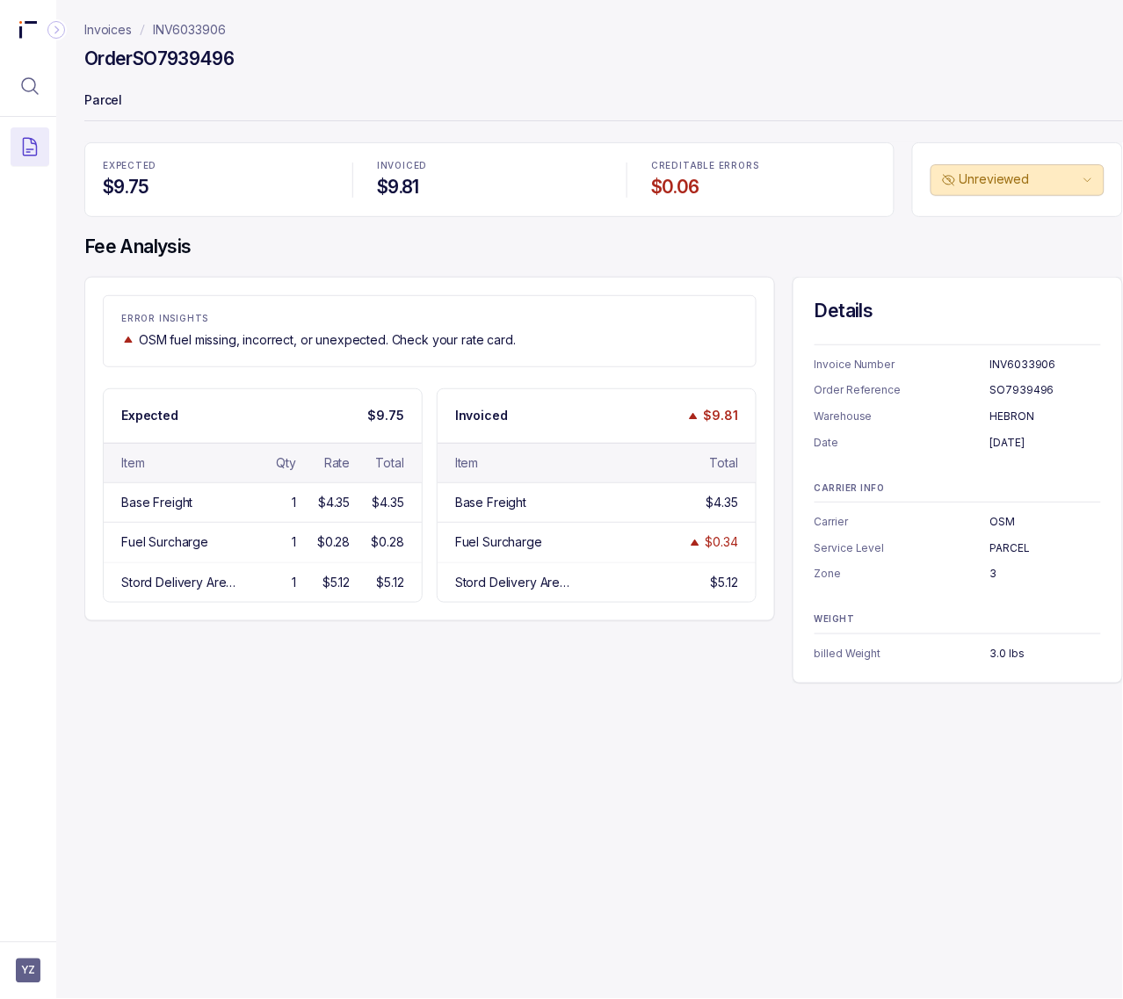
click at [1004, 519] on p "OSM" at bounding box center [1046, 522] width 111 height 18
click at [1003, 548] on p "PARCEL" at bounding box center [1046, 549] width 111 height 18
click at [991, 571] on p "3" at bounding box center [1046, 574] width 111 height 18
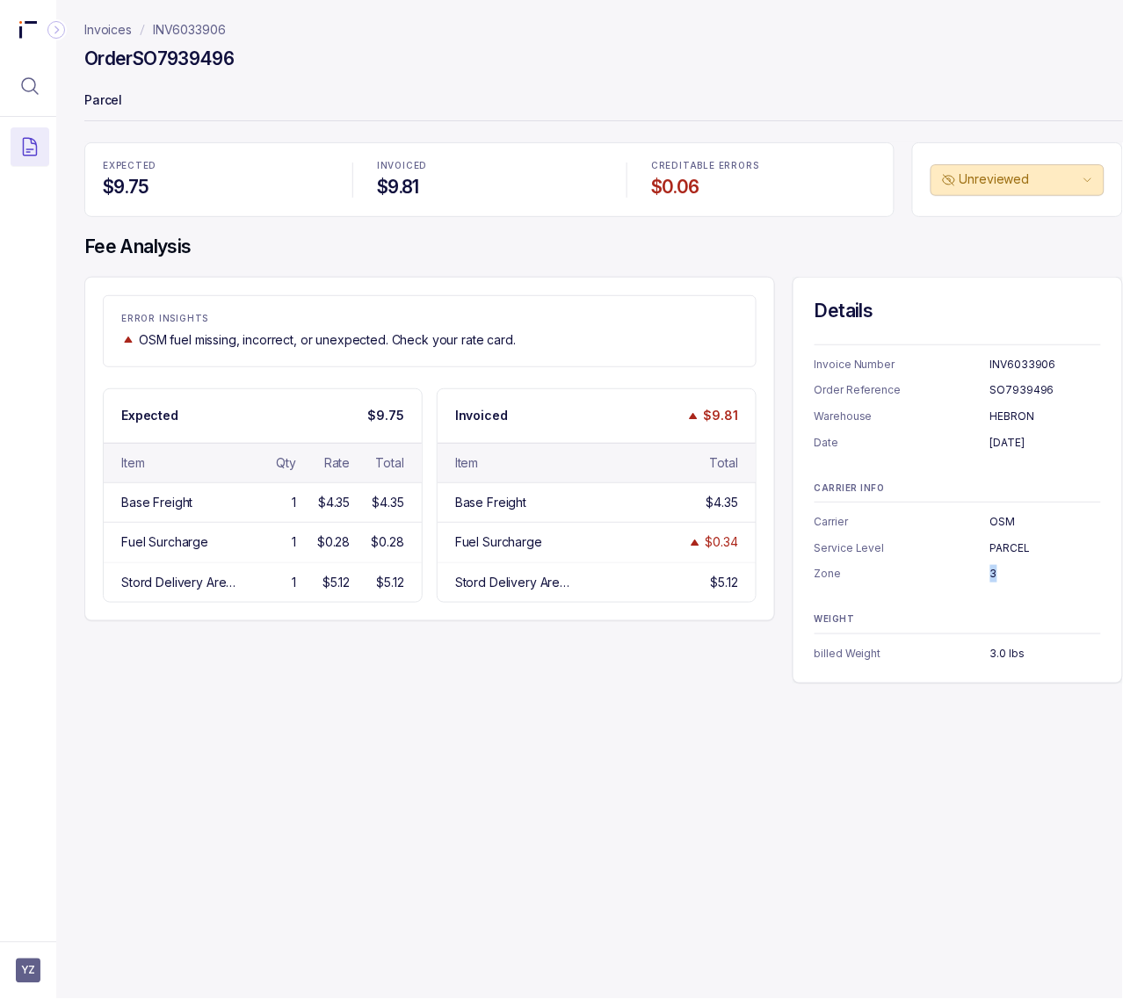
click at [991, 571] on p "3" at bounding box center [1046, 574] width 111 height 18
click at [999, 656] on p "3.0 lbs" at bounding box center [1046, 654] width 111 height 18
click at [220, 29] on p "INV6033906" at bounding box center [189, 30] width 73 height 18
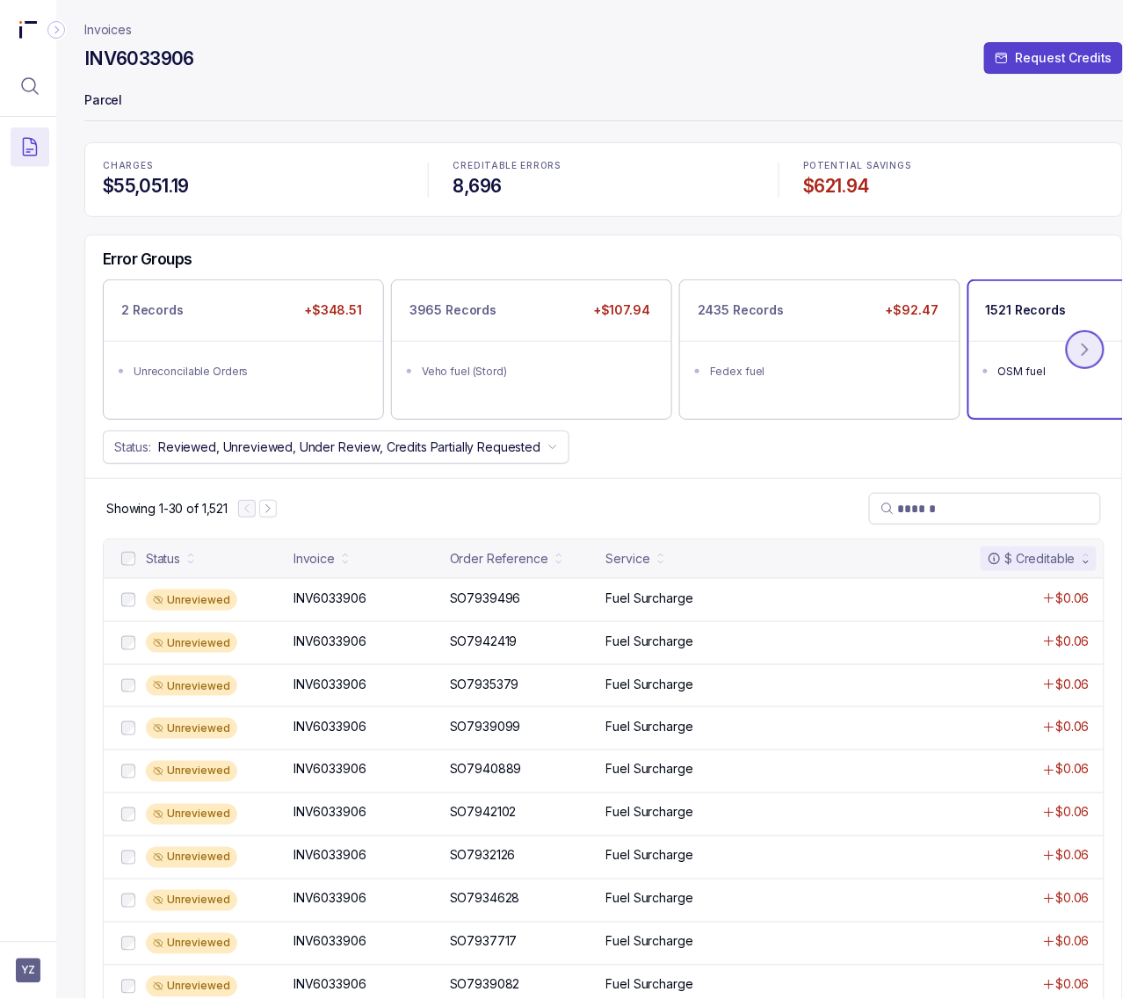
click at [1092, 344] on icon at bounding box center [1086, 350] width 18 height 18
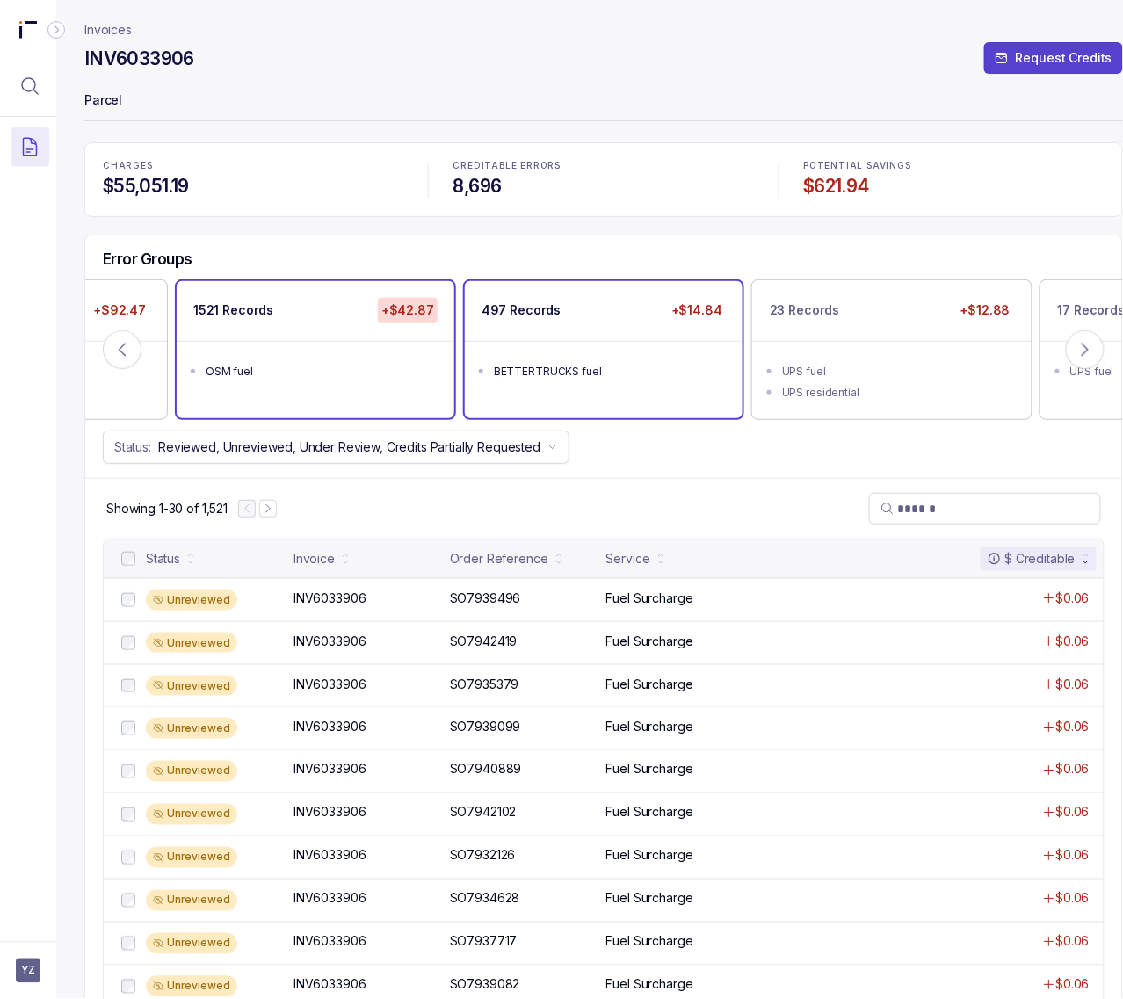
click at [662, 393] on ul "BETTERTRUCKS fuel" at bounding box center [604, 369] width 278 height 56
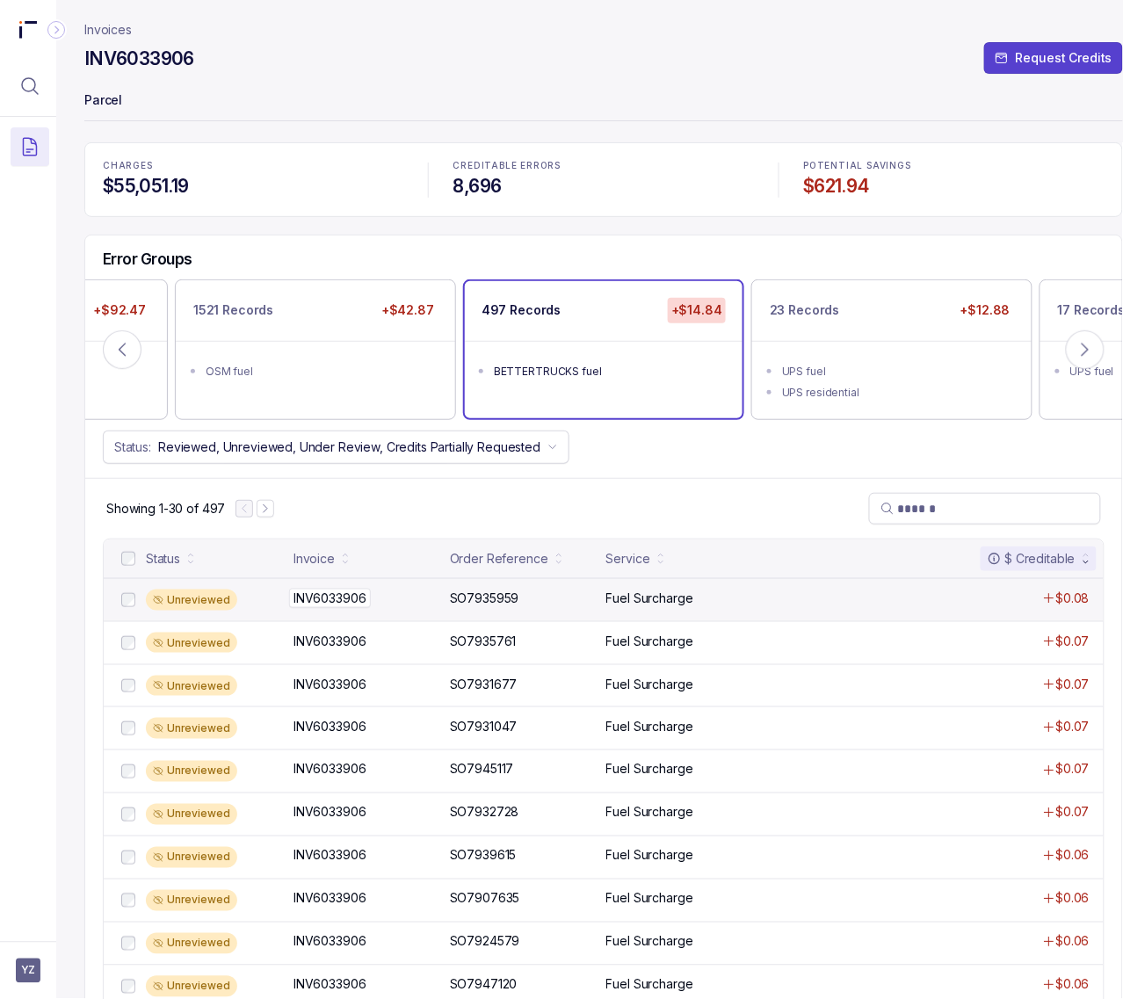
click at [356, 604] on p "INV6033906" at bounding box center [330, 598] width 82 height 19
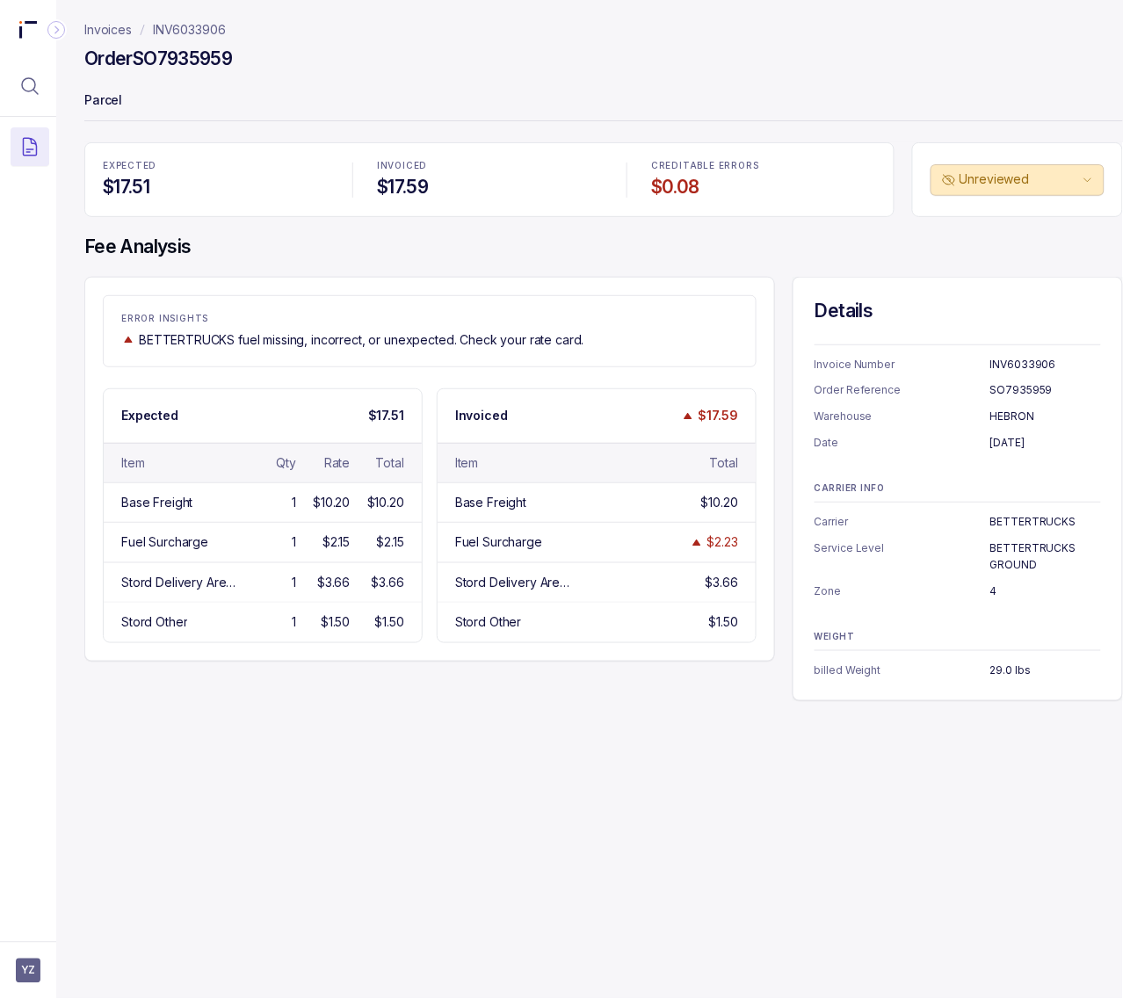
click at [185, 33] on p "INV6033906" at bounding box center [189, 30] width 73 height 18
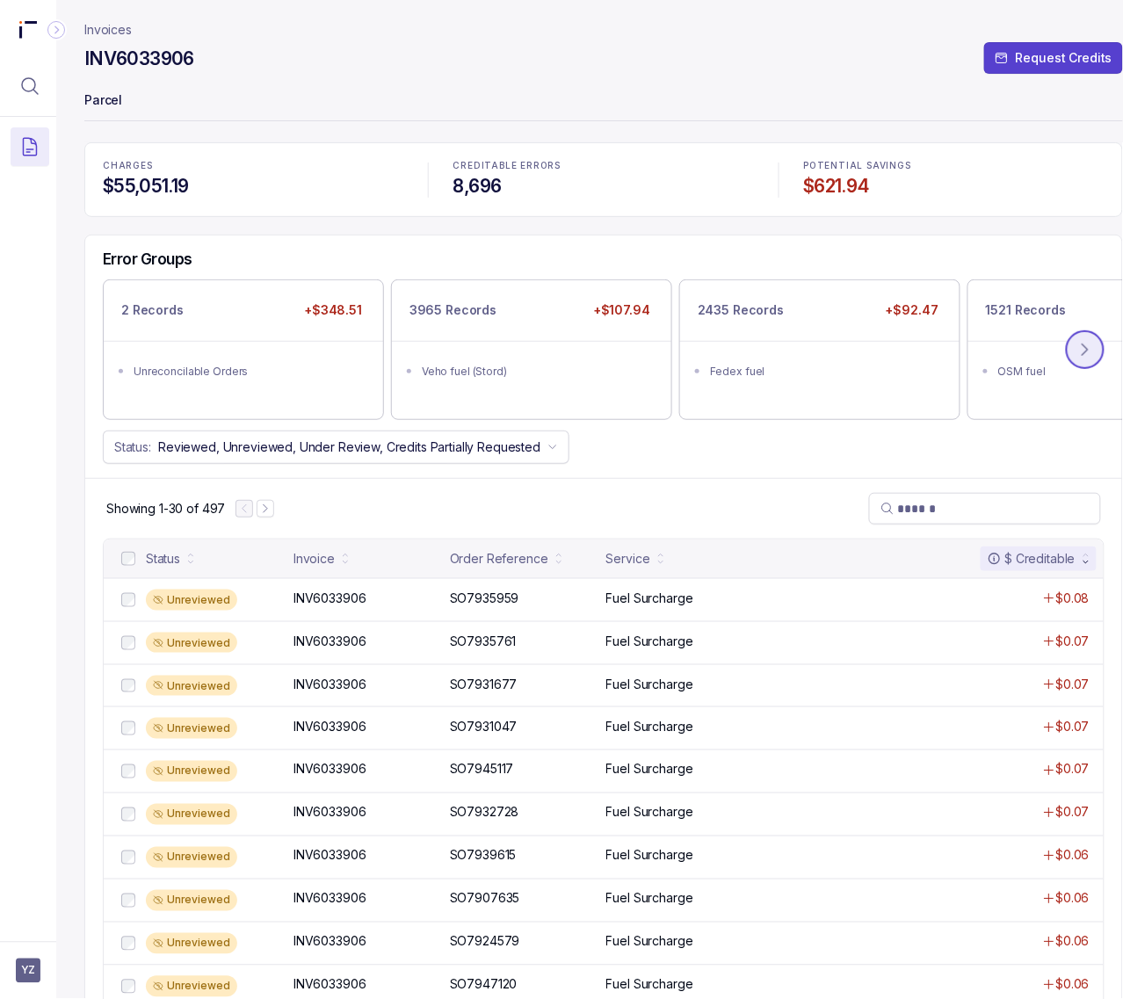
click at [1082, 354] on icon at bounding box center [1086, 350] width 18 height 18
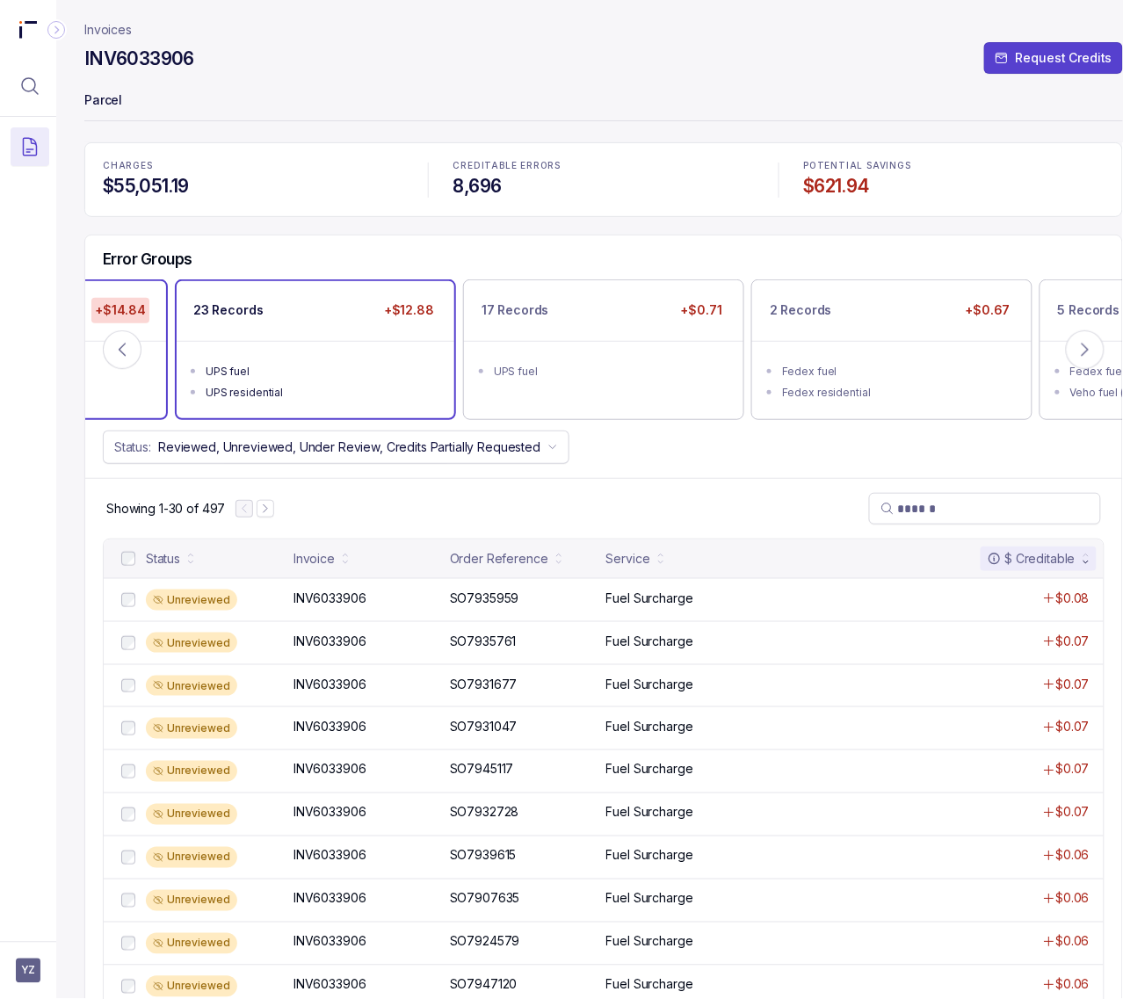
click at [314, 371] on div "UPS fuel" at bounding box center [321, 372] width 230 height 18
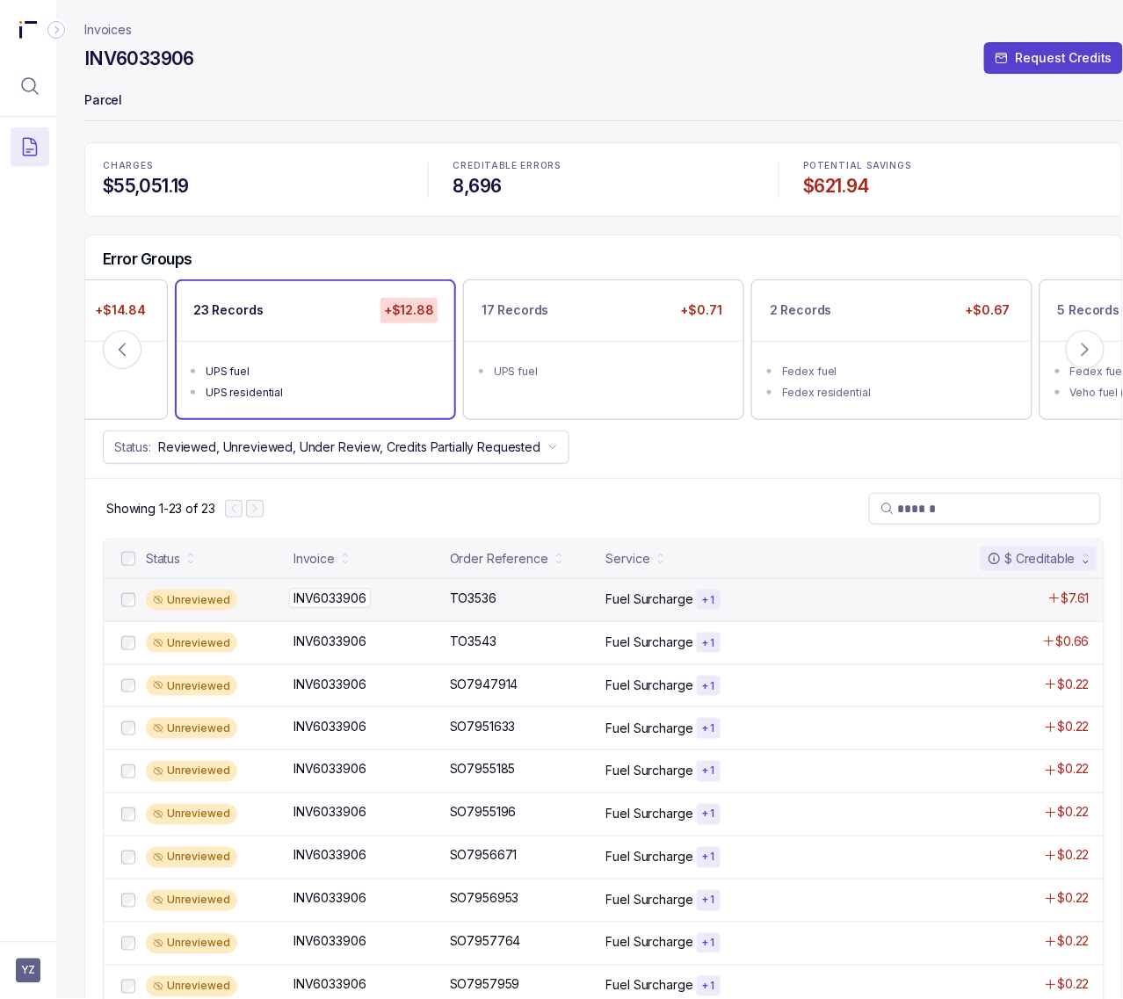
click at [345, 602] on p "INV6033906" at bounding box center [330, 598] width 82 height 19
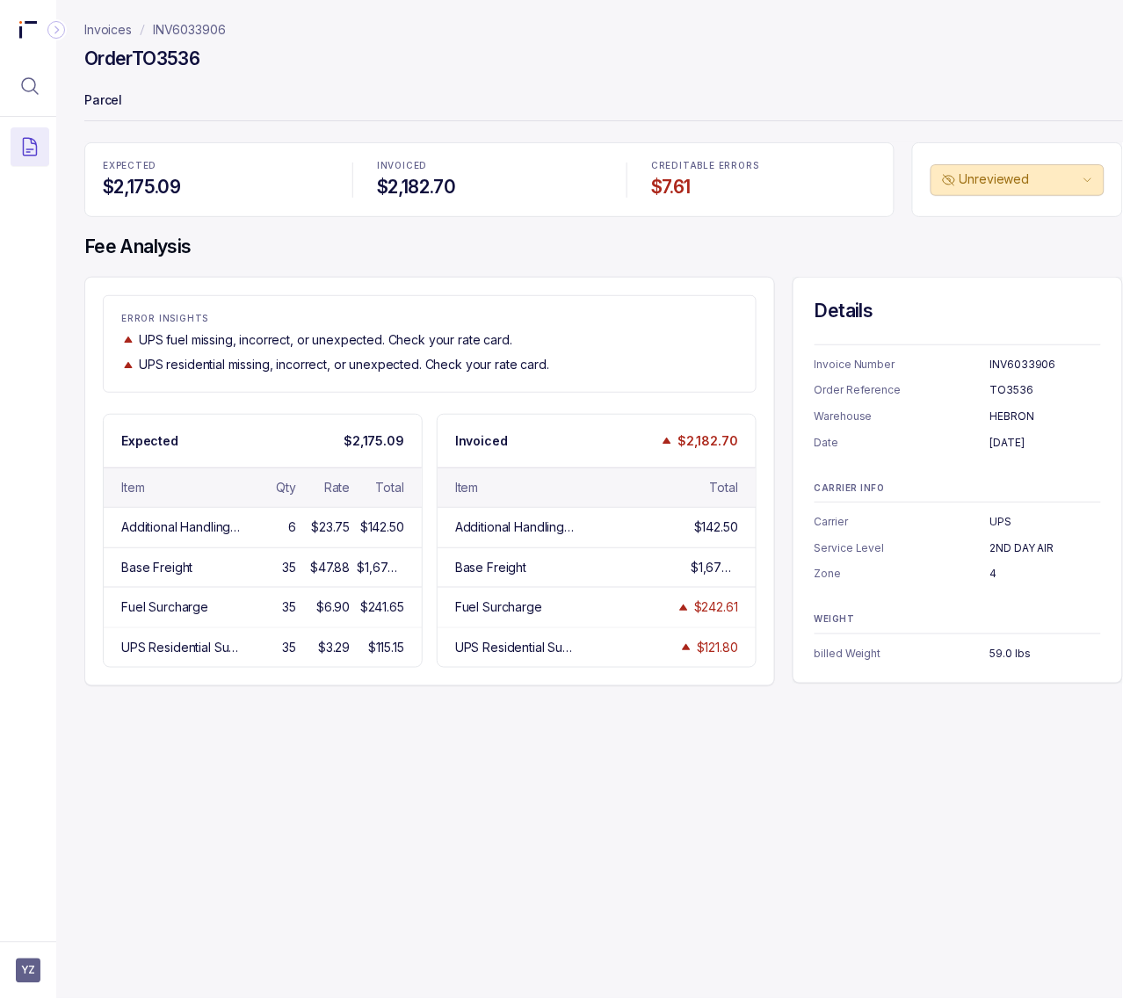
click at [200, 19] on header "Invoices INV6033906 Order TO3536 Parcel" at bounding box center [603, 71] width 1039 height 142
click at [211, 25] on p "INV6033906" at bounding box center [189, 30] width 73 height 18
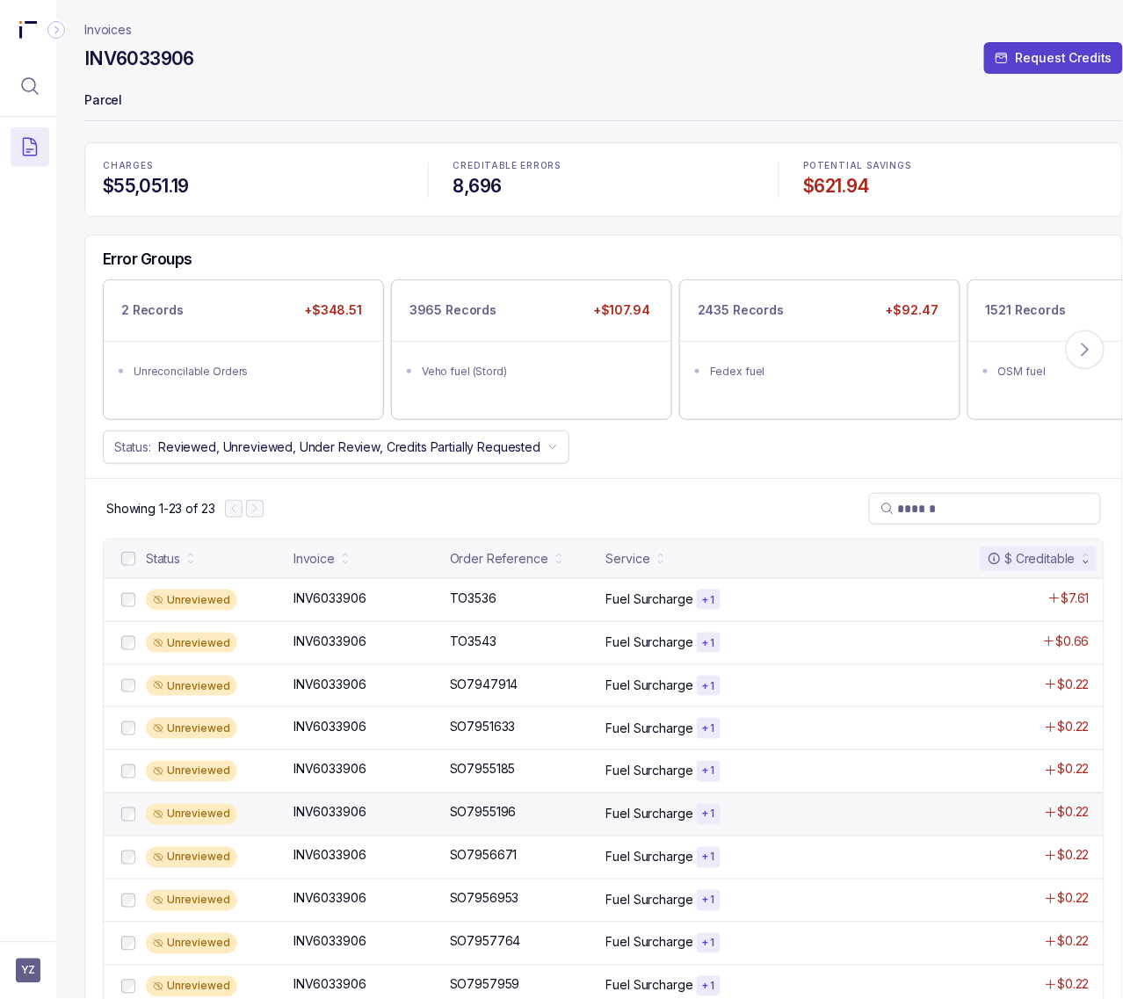
click at [499, 805] on div "Unreviewed INV6033906 INV6033906 SO7955196 SO7955196 Fuel Surcharge + 1 $0.22" at bounding box center [604, 814] width 1000 height 43
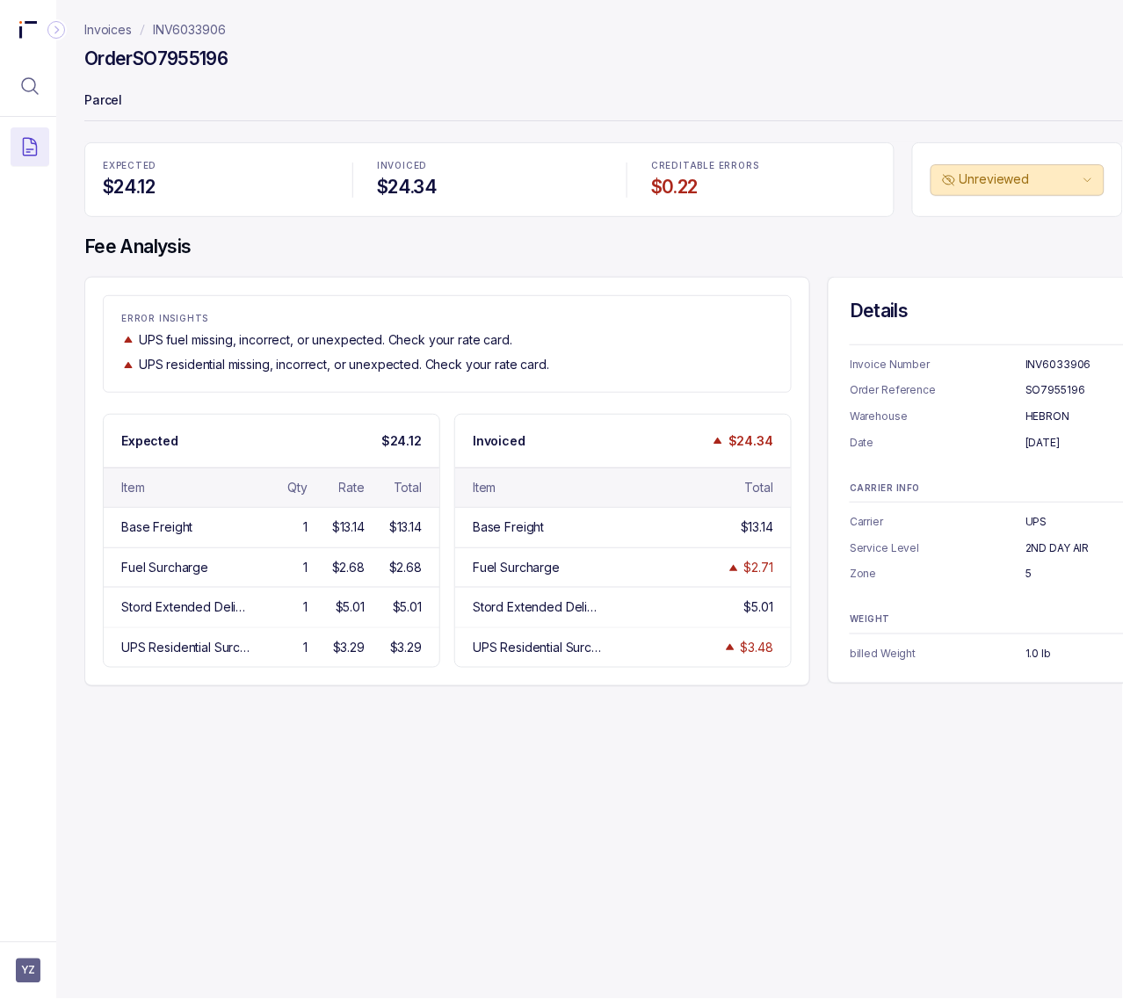
click at [202, 55] on h4 "Order SO7955196" at bounding box center [155, 59] width 143 height 25
click at [1050, 442] on p "[DATE]" at bounding box center [1081, 443] width 111 height 18
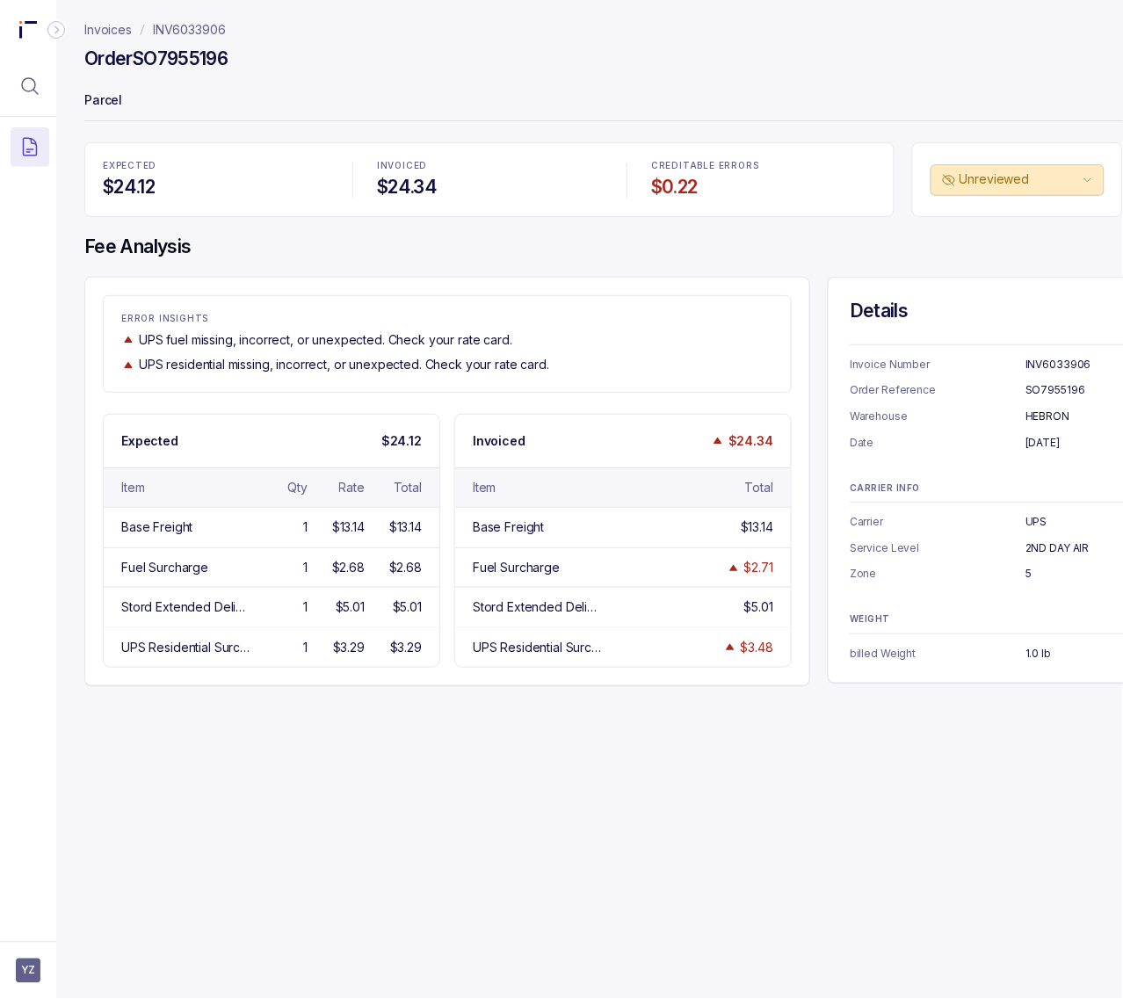
click at [1035, 523] on p "UPS" at bounding box center [1081, 522] width 111 height 18
click at [1033, 550] on p "2ND DAY AIR" at bounding box center [1081, 549] width 111 height 18
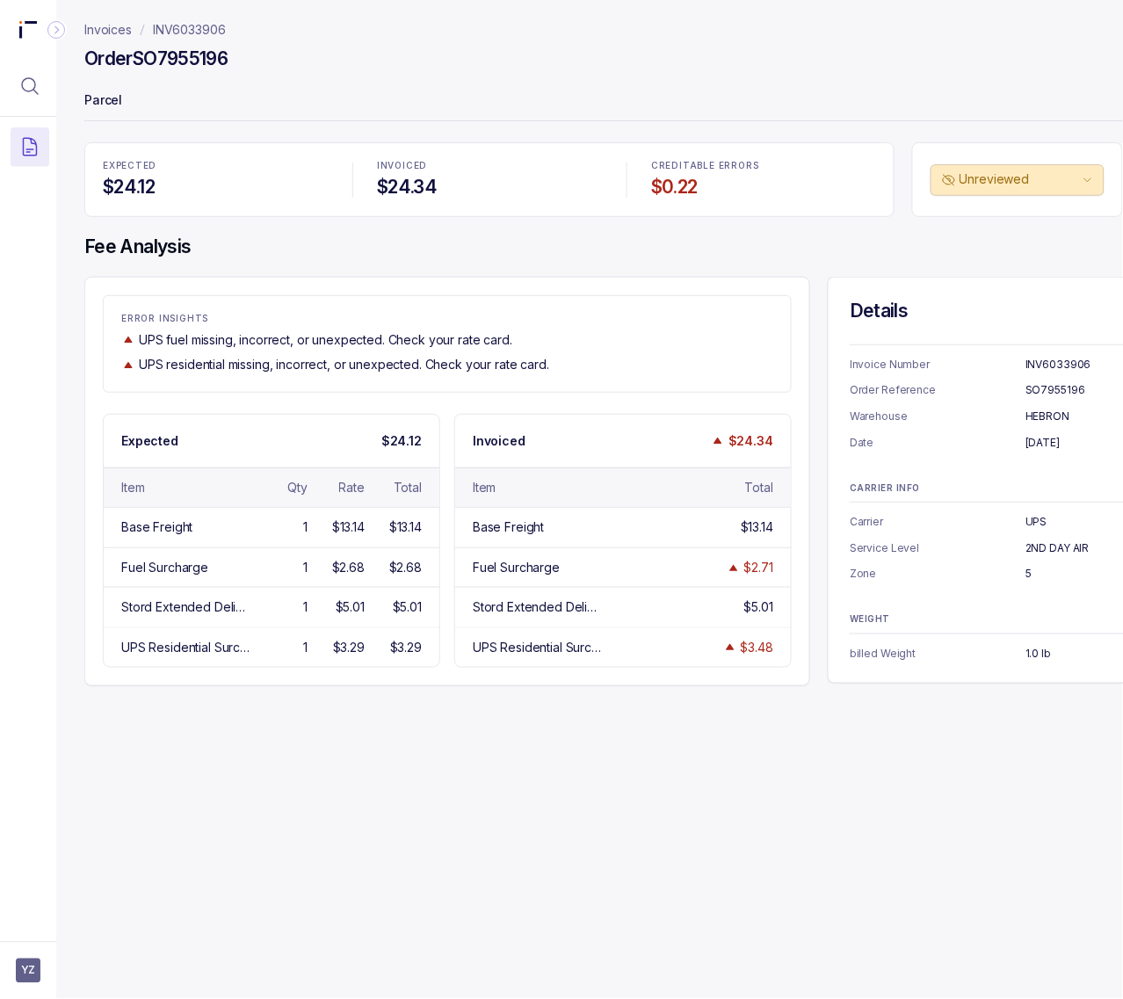
click at [1026, 573] on p "5" at bounding box center [1081, 574] width 111 height 18
click at [1027, 573] on p "5" at bounding box center [1081, 574] width 111 height 18
click at [1042, 653] on p "1.0 lb" at bounding box center [1081, 654] width 111 height 18
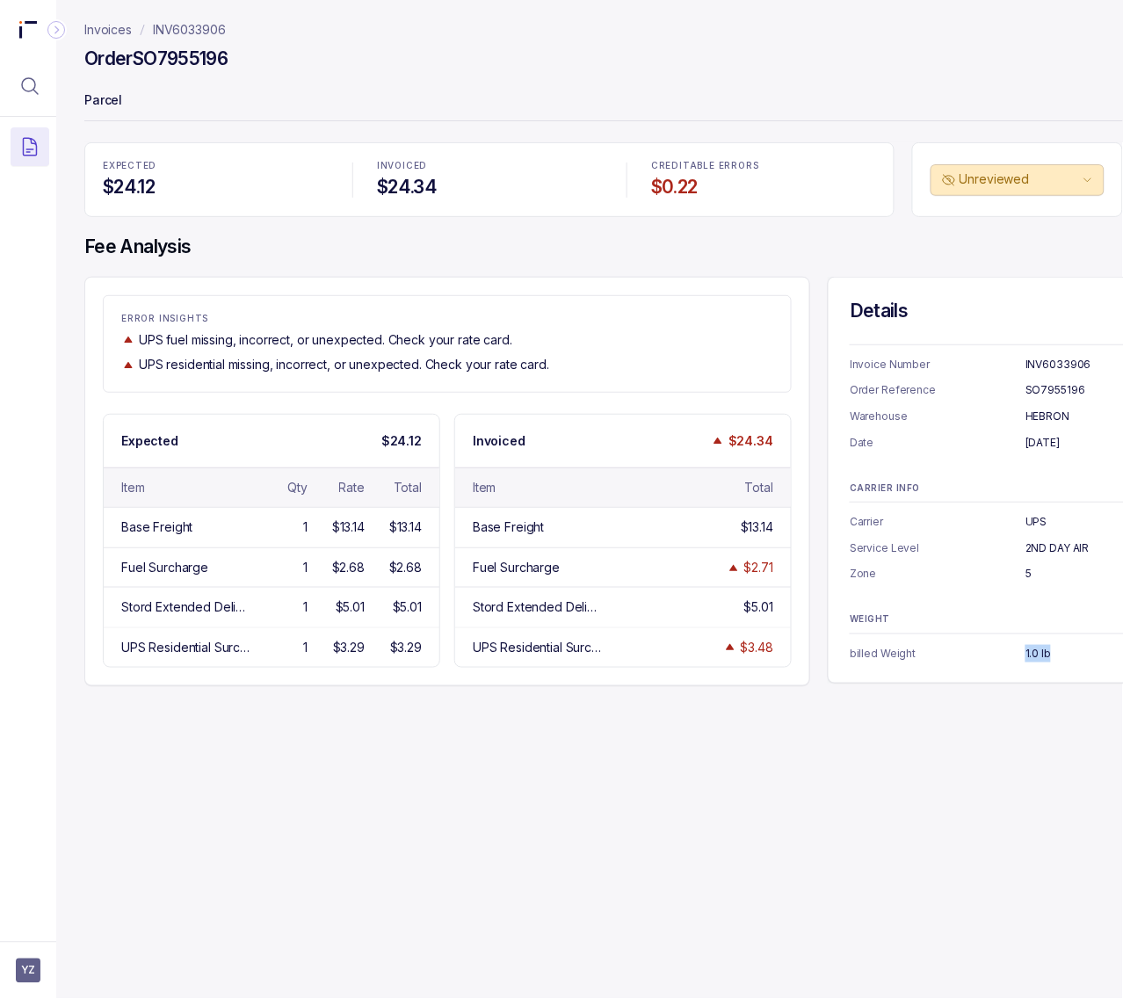
scroll to position [0, 32]
